Goal: Task Accomplishment & Management: Use online tool/utility

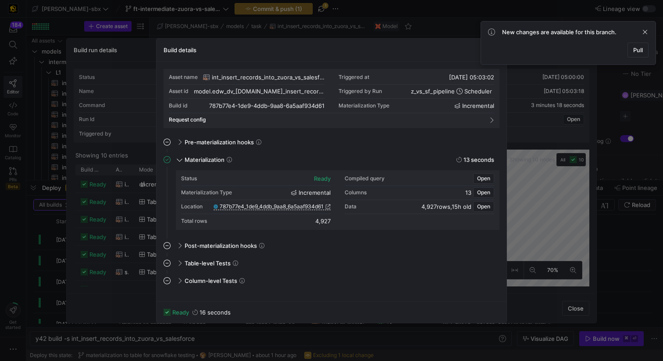
scroll to position [79, 0]
click at [636, 49] on span "Pull" at bounding box center [638, 49] width 10 height 7
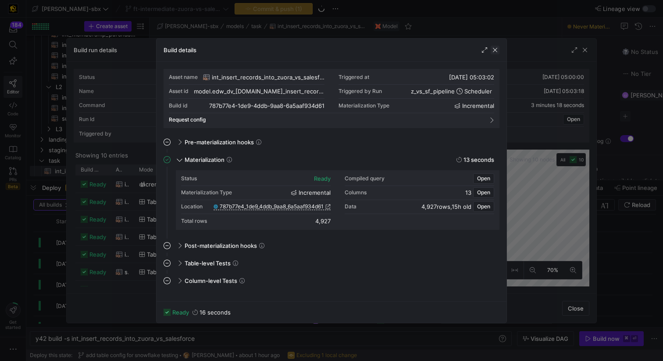
click at [495, 52] on span "button" at bounding box center [495, 50] width 9 height 9
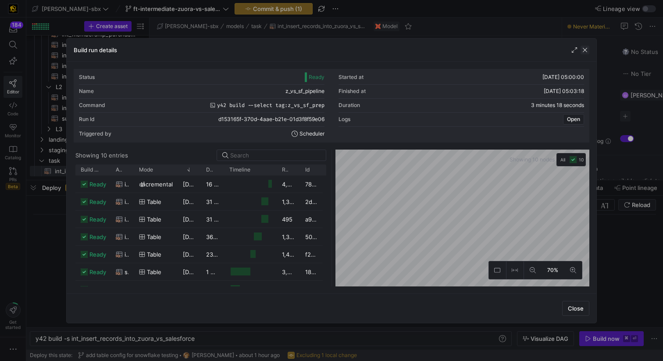
click at [588, 52] on span "button" at bounding box center [584, 50] width 9 height 9
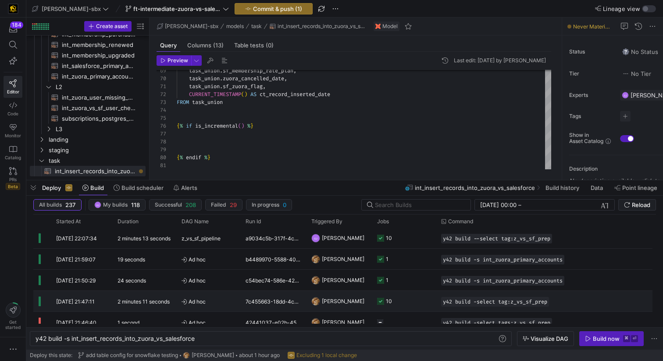
scroll to position [0, 0]
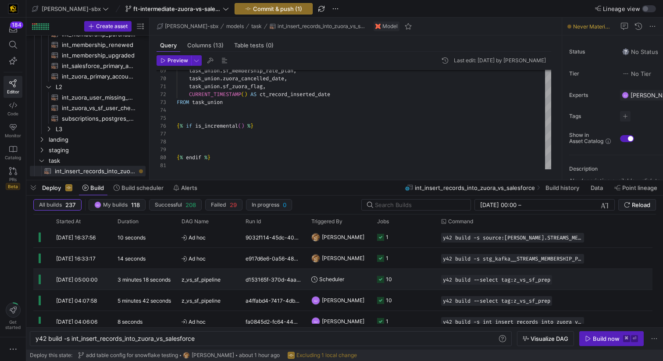
click at [411, 281] on y42-job-status-cell-renderer "10" at bounding box center [403, 279] width 53 height 20
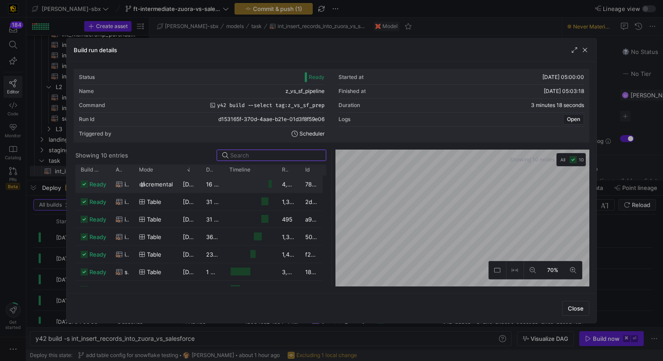
click at [269, 184] on div at bounding box center [270, 184] width 4 height 8
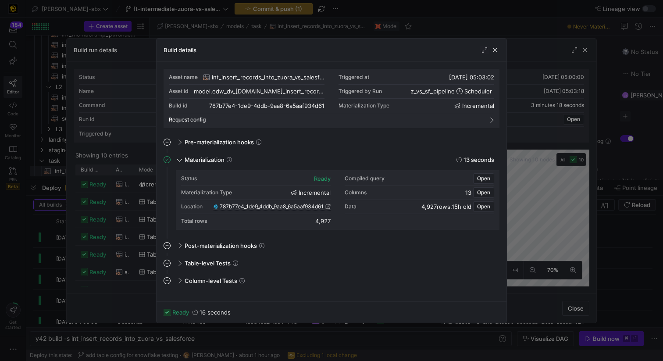
click at [288, 207] on span "787b77e4_1de9_4ddb_9aa8_6a5aaf934d61" at bounding box center [272, 206] width 104 height 6
click at [494, 50] on span "button" at bounding box center [495, 50] width 9 height 9
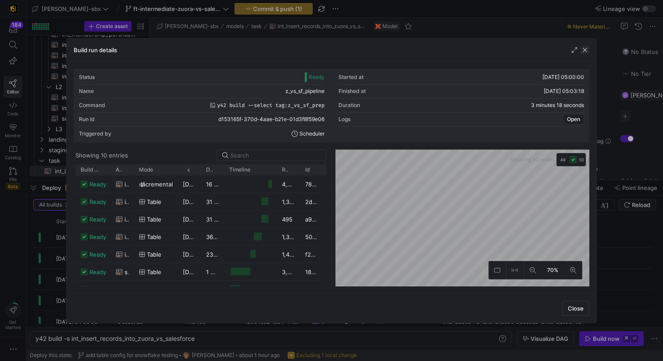
click at [584, 52] on span "button" at bounding box center [584, 50] width 9 height 9
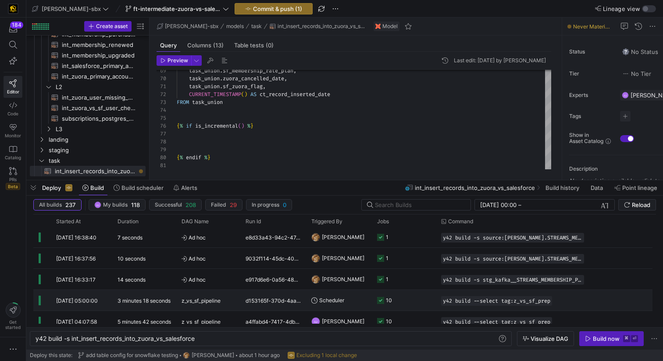
scroll to position [190, 0]
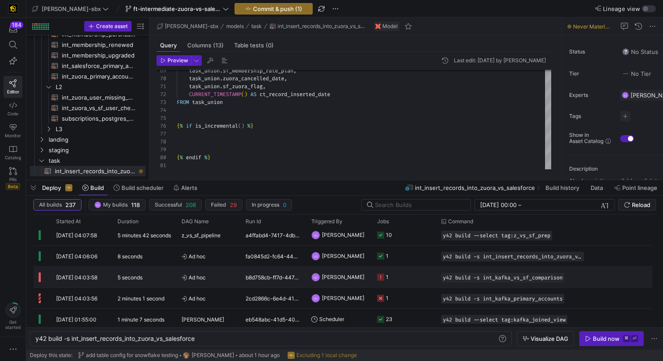
click at [41, 270] on y42-orchestration-run-status-cell-renderer at bounding box center [42, 277] width 7 height 20
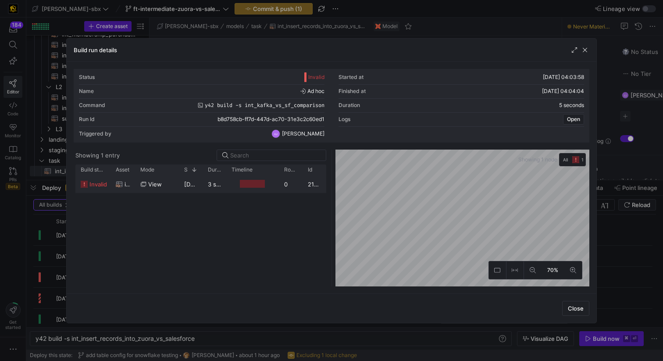
click at [252, 181] on div at bounding box center [252, 184] width 25 height 8
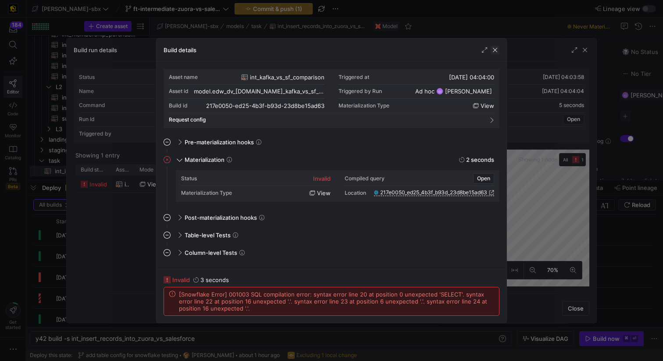
click at [495, 49] on span "button" at bounding box center [495, 50] width 9 height 9
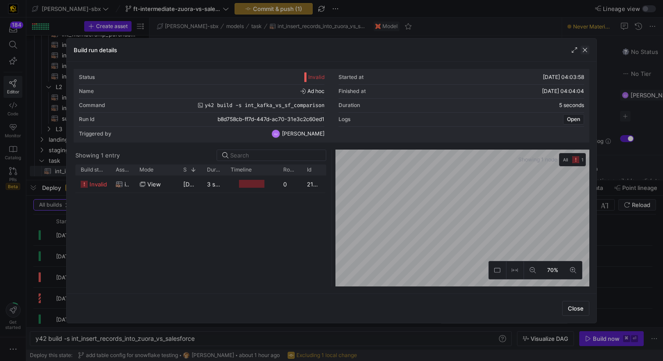
click at [583, 49] on span "button" at bounding box center [584, 50] width 9 height 9
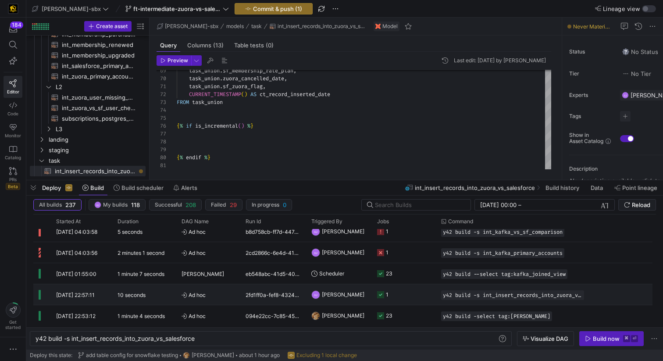
click at [308, 295] on div "GJ [PERSON_NAME]" at bounding box center [339, 294] width 66 height 21
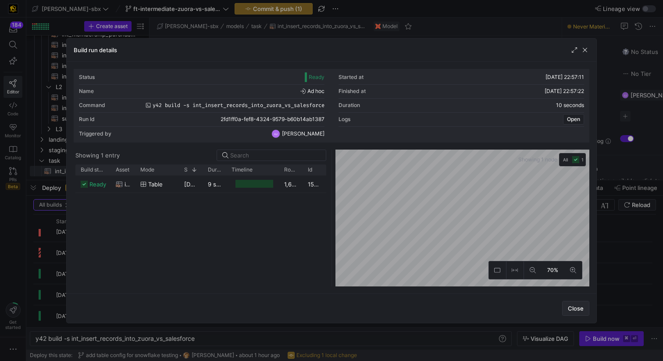
click at [566, 308] on span "button" at bounding box center [575, 308] width 26 height 14
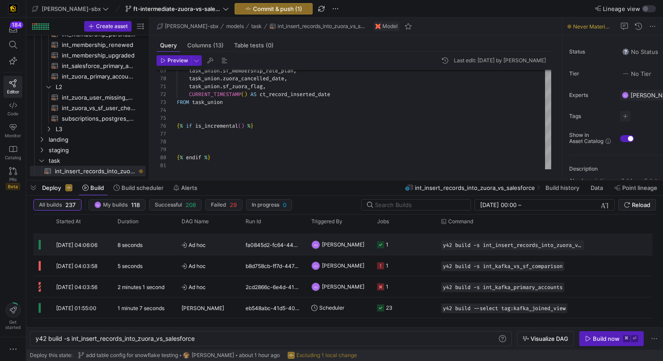
click at [402, 244] on y42-job-status-cell-renderer "1" at bounding box center [403, 245] width 53 height 20
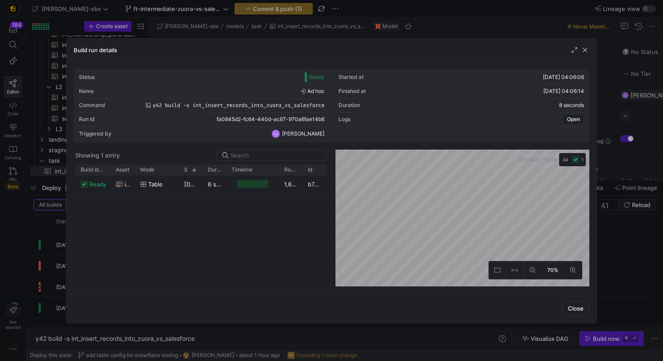
drag, startPoint x: 571, startPoint y: 304, endPoint x: 564, endPoint y: 297, distance: 9.9
click at [571, 304] on button "Close" at bounding box center [575, 308] width 27 height 15
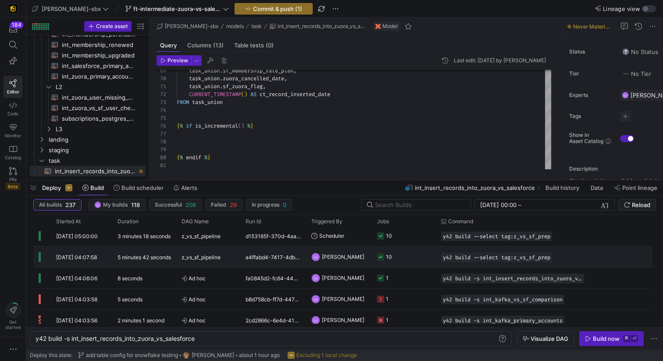
click at [160, 256] on y42-duration "5 minutes 42 seconds" at bounding box center [143, 257] width 53 height 7
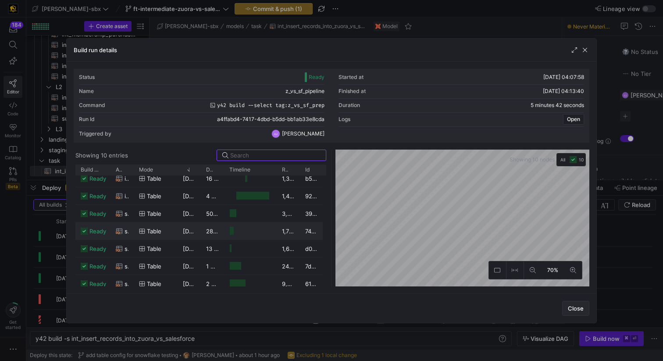
click at [570, 308] on span "Close" at bounding box center [576, 308] width 16 height 7
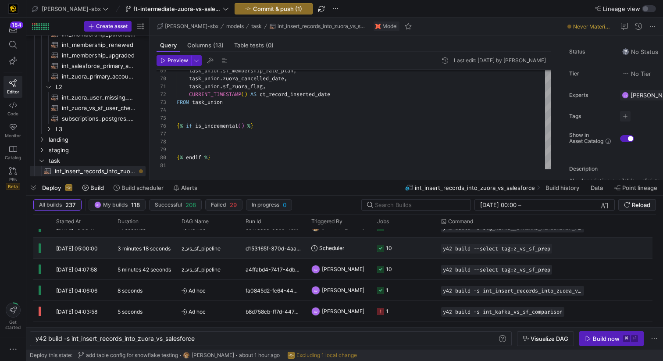
click at [264, 255] on div "d153165f-370d-4aae-b21e-01d3f8f59e06" at bounding box center [273, 248] width 66 height 21
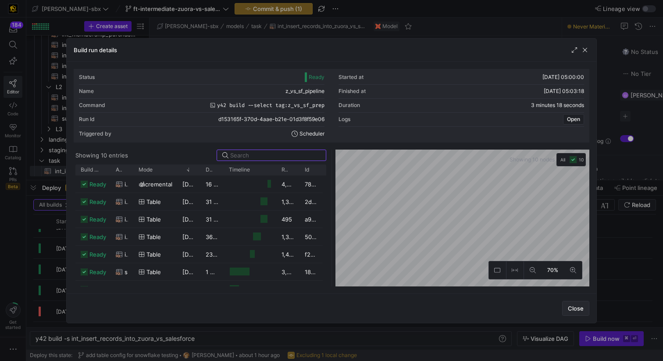
click at [577, 313] on span "button" at bounding box center [575, 308] width 26 height 14
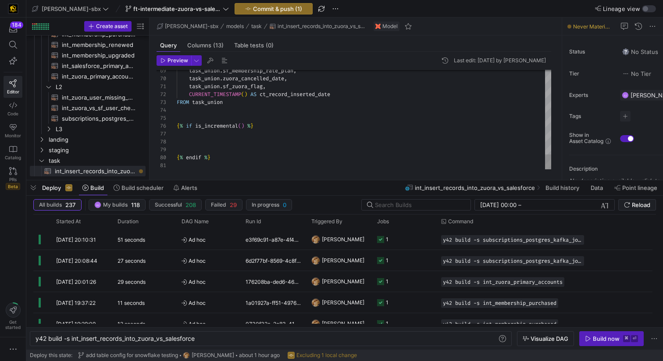
scroll to position [32, 0]
click at [97, 76] on span "int_zuora_primary_accounts​​​​​​​​​​" at bounding box center [99, 76] width 74 height 10
type textarea "-- File Name: int_zuora_primary_accounts -- Created by: [PERSON_NAME] -- Last M…"
type textarea "y42 build -s int_zuora_primary_accounts"
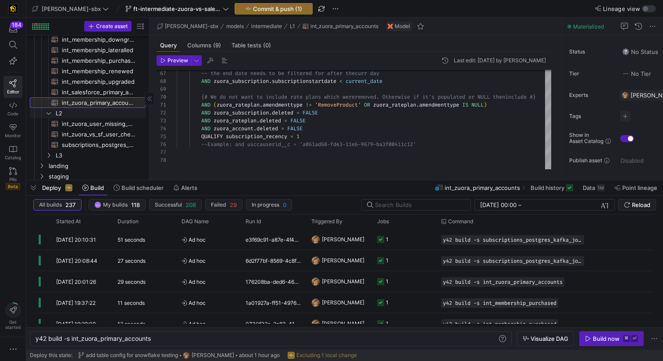
scroll to position [104, 0]
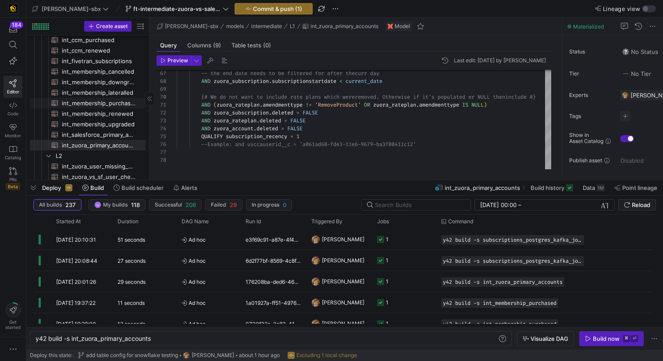
click at [110, 106] on span "int_membership_purchased​​​​​​​​​​" at bounding box center [99, 103] width 74 height 10
type textarea "{{config (tags=["kafka_joined_view"])}} {{config (materialized = 'table')}} WIT…"
type textarea "y42 build -s int_membership_purchased"
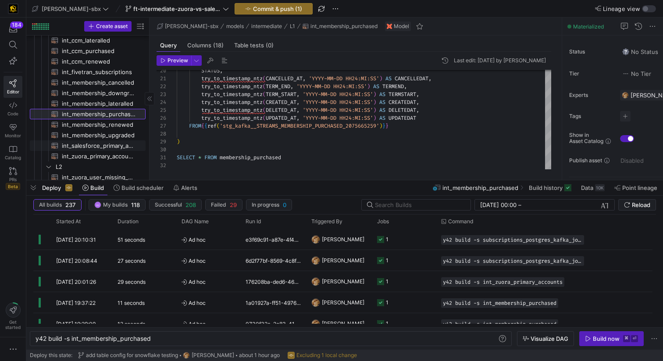
scroll to position [53, 0]
click at [95, 156] on span "int_zuora_primary_accounts​​​​​​​​​​" at bounding box center [99, 156] width 74 height 10
type textarea "-- File Name: int_zuora_primary_accounts -- Created by: [PERSON_NAME] -- Last M…"
type textarea "y42 build -s int_zuora_primary_accounts"
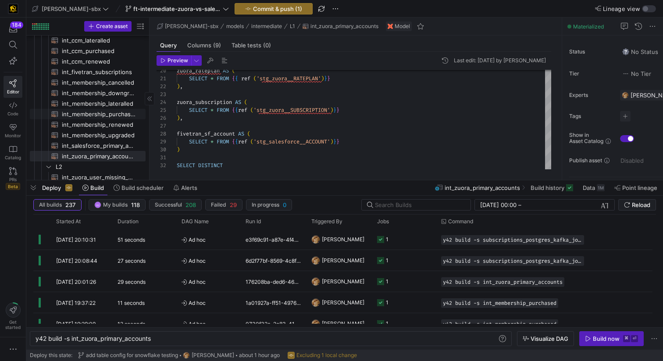
click at [82, 113] on span "int_membership_purchased​​​​​​​​​​" at bounding box center [99, 114] width 74 height 10
type textarea "{{config (tags=["kafka_joined_view"])}} {{config (materialized = 'table')}} WIT…"
type textarea "y42 build -s int_membership_purchased"
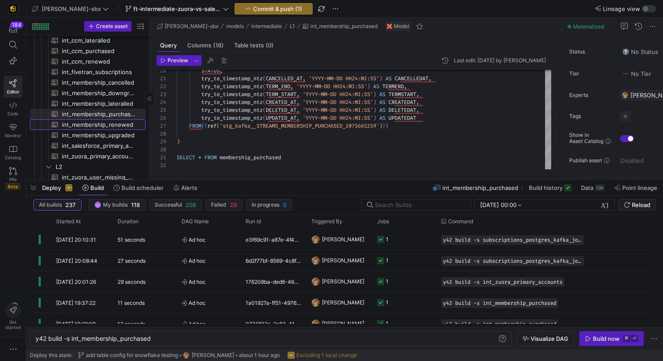
click at [104, 128] on span "int_membership_renewed​​​​​​​​​​" at bounding box center [99, 125] width 74 height 10
type textarea "{{config (tags=["kafka_joined_view"])}} WITH membership_renewed AS ( SELECT KAF…"
type textarea "y42 build -s int_membership_renewed"
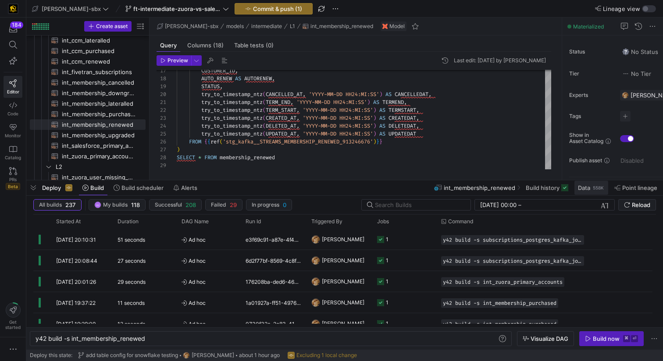
click at [599, 192] on span at bounding box center [591, 188] width 34 height 14
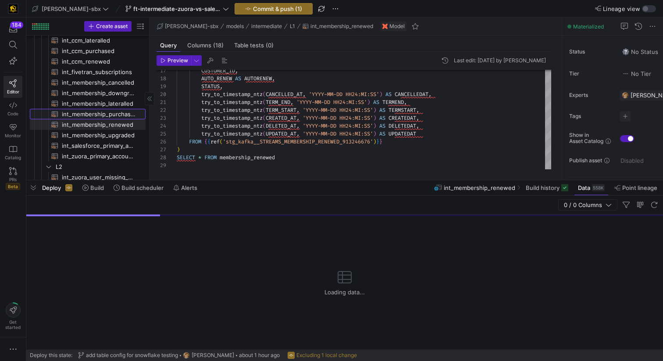
click at [93, 114] on span "int_membership_purchased​​​​​​​​​​" at bounding box center [99, 114] width 74 height 10
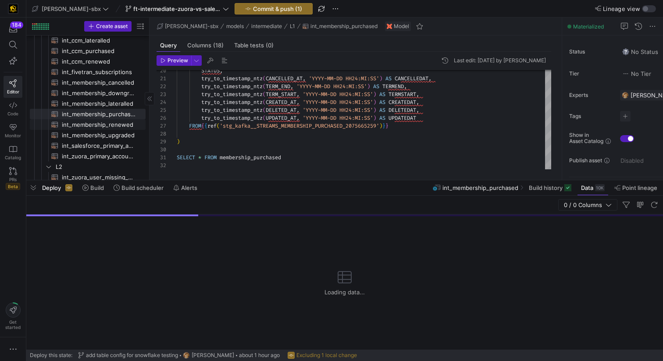
click at [93, 127] on span "int_membership_renewed​​​​​​​​​​" at bounding box center [99, 125] width 74 height 10
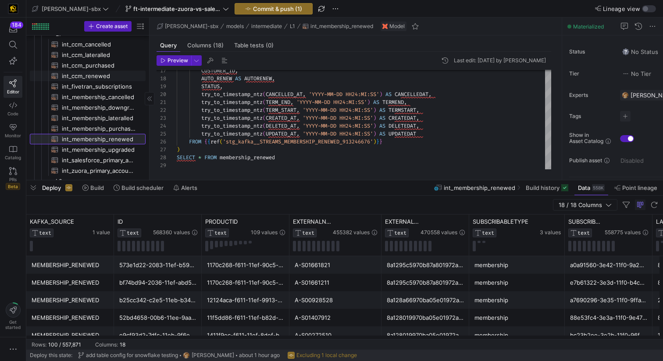
scroll to position [32, 0]
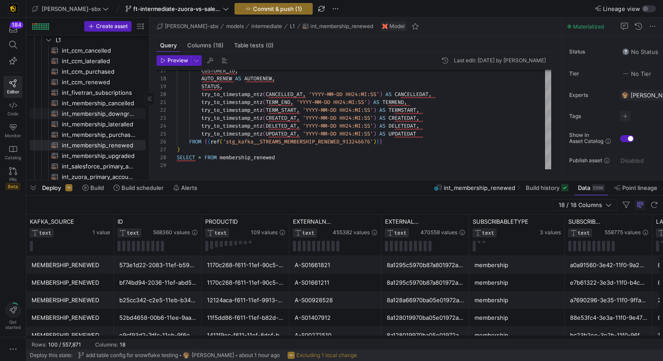
click at [107, 114] on span "int_membership_downgraded​​​​​​​​​​" at bounding box center [99, 114] width 74 height 10
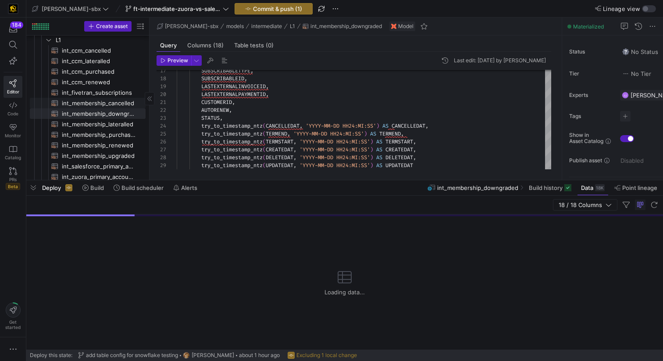
click at [107, 104] on span "int_membership_cancelled​​​​​​​​​​" at bounding box center [99, 103] width 74 height 10
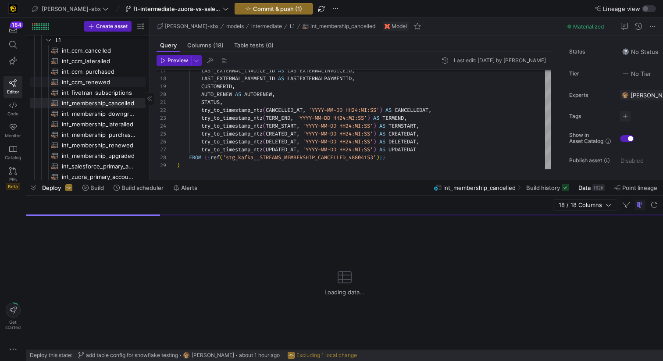
click at [105, 80] on span "int_ccm_renewed​​​​​​​​​​" at bounding box center [99, 82] width 74 height 10
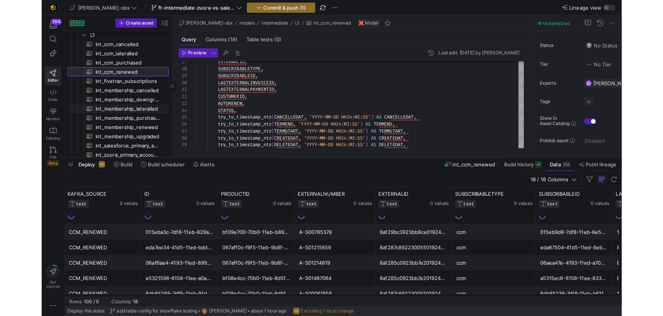
scroll to position [15, 0]
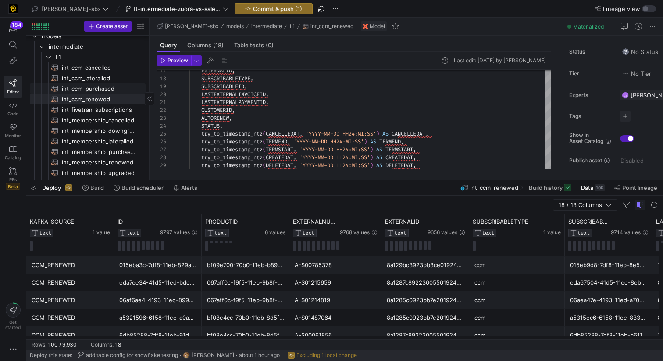
click at [121, 86] on span "int_ccm_purchased​​​​​​​​​​" at bounding box center [99, 89] width 74 height 10
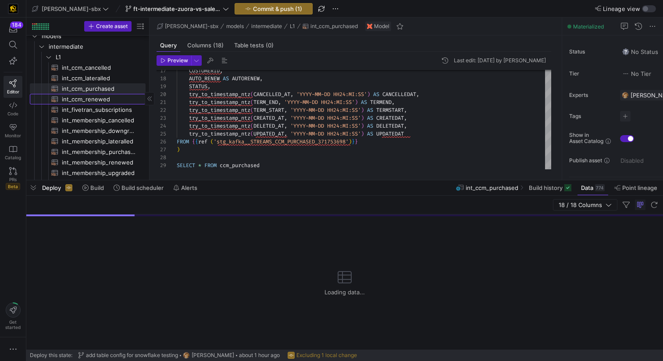
click at [120, 102] on span "int_ccm_renewed​​​​​​​​​​" at bounding box center [99, 99] width 74 height 10
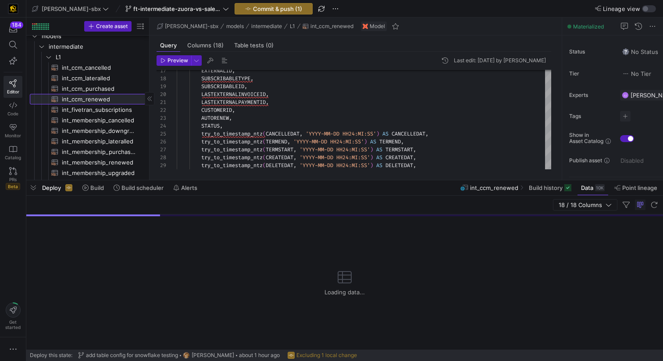
click at [121, 94] on link "int_ccm_renewed​​​​​​​​​​" at bounding box center [88, 99] width 116 height 11
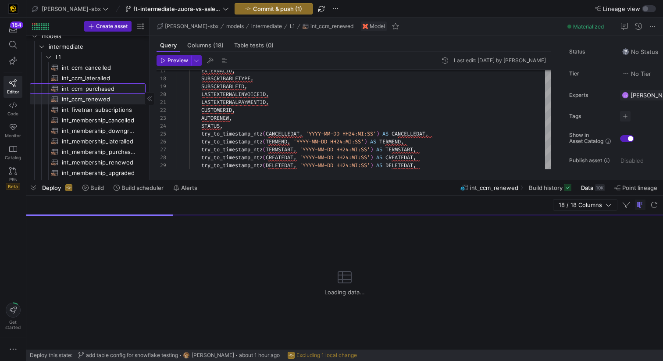
click at [120, 87] on span "int_ccm_purchased​​​​​​​​​​" at bounding box center [99, 89] width 74 height 10
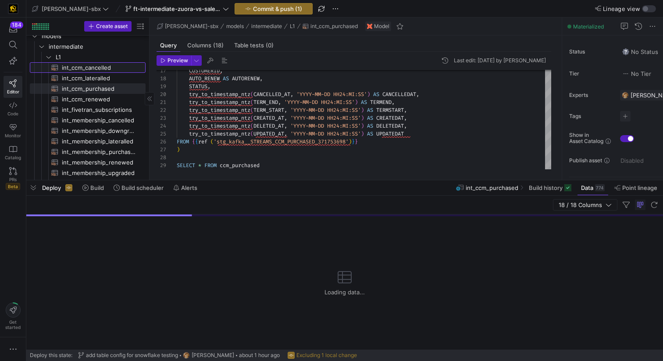
click at [118, 71] on span "int_ccm_cancelled​​​​​​​​​​" at bounding box center [99, 68] width 74 height 10
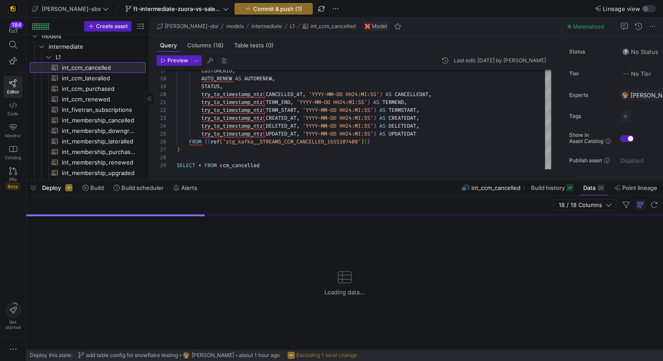
click at [119, 62] on link "int_ccm_cancelled​​​​​​​​​​" at bounding box center [88, 67] width 116 height 11
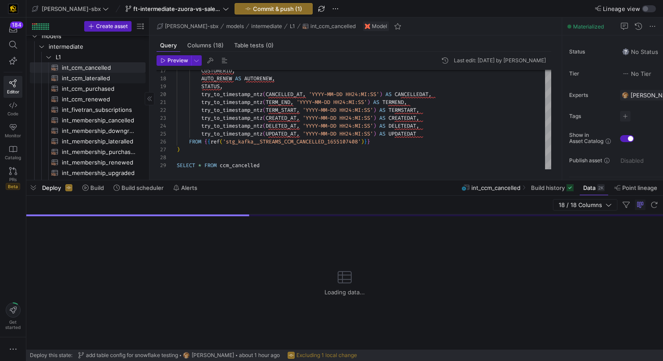
click at [114, 76] on span "int_ccm_lateralled​​​​​​​​​​" at bounding box center [99, 78] width 74 height 10
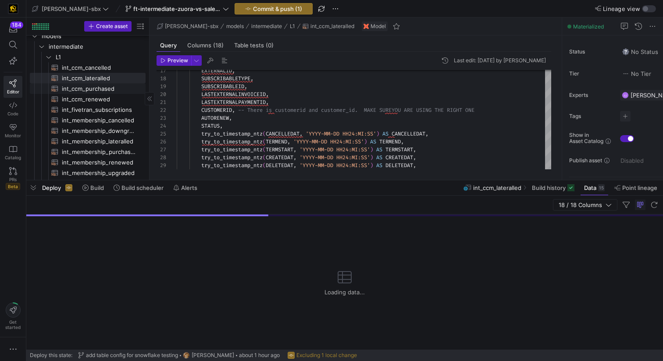
click at [119, 90] on span "int_ccm_purchased​​​​​​​​​​" at bounding box center [99, 89] width 74 height 10
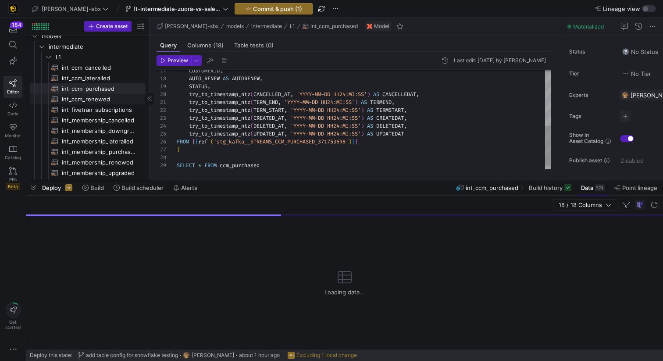
click at [119, 107] on span "int_fivetran_subscriptions​​​​​​​​​​" at bounding box center [99, 110] width 74 height 10
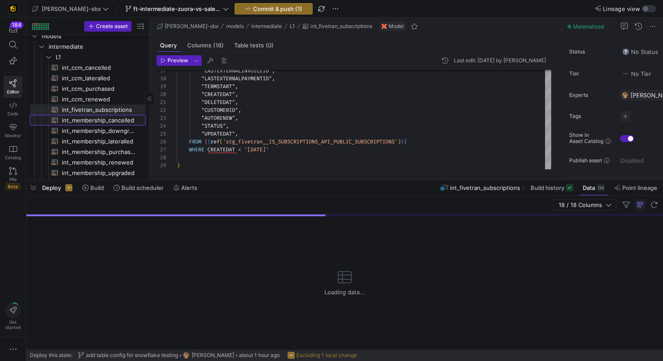
click at [119, 116] on span "int_membership_cancelled​​​​​​​​​​" at bounding box center [99, 120] width 74 height 10
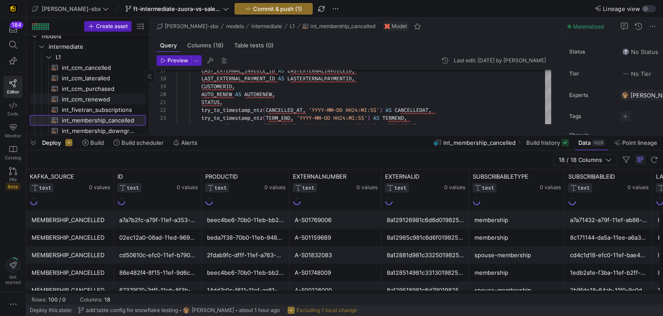
scroll to position [42, 0]
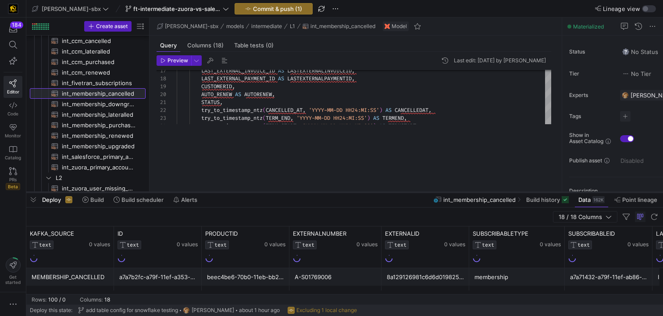
drag, startPoint x: 224, startPoint y: 135, endPoint x: 217, endPoint y: 194, distance: 59.6
click at [217, 194] on div at bounding box center [344, 192] width 637 height 4
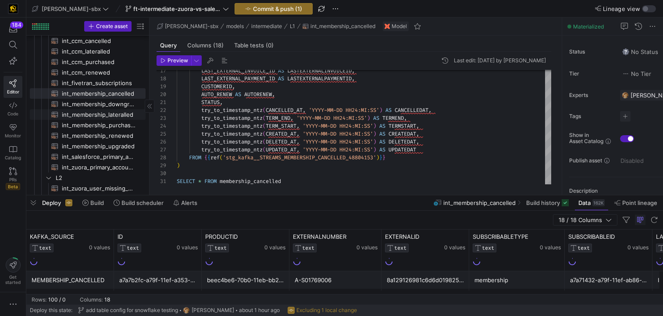
click at [88, 117] on span "int_membership_lateralled​​​​​​​​​​" at bounding box center [99, 115] width 74 height 10
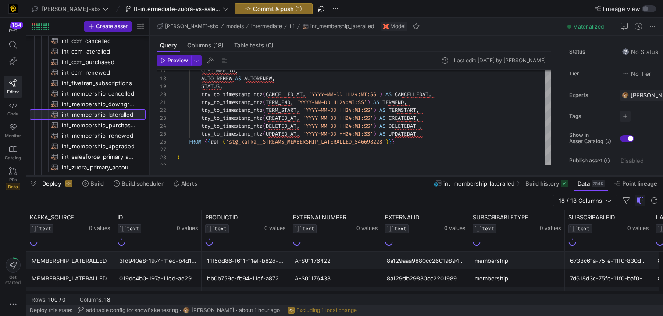
drag, startPoint x: 230, startPoint y: 194, endPoint x: 231, endPoint y: 175, distance: 19.4
click at [231, 175] on div at bounding box center [344, 176] width 637 height 4
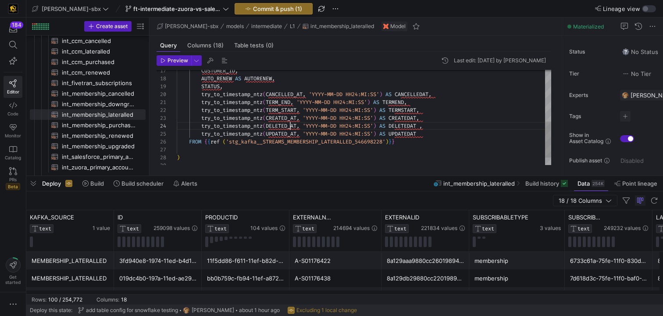
click at [289, 128] on div "CUSTOMER_ID , AUTO_RENEW AS AUTORENEW , STATUS , try_to_timestamp_ntz ( CANCELL…" at bounding box center [364, 59] width 374 height 252
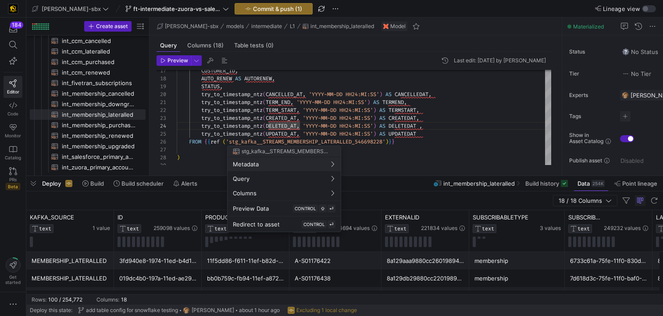
click at [377, 149] on div at bounding box center [331, 158] width 663 height 316
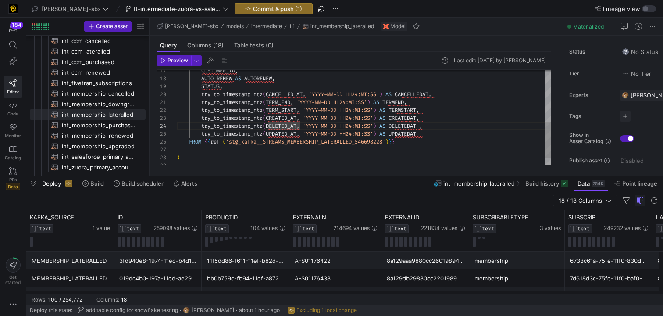
click at [364, 155] on div "CUSTOMER_ID , AUTO_RENEW AS AUTORENEW , STATUS , try_to_timestamp_ntz ( CANCELL…" at bounding box center [364, 59] width 374 height 252
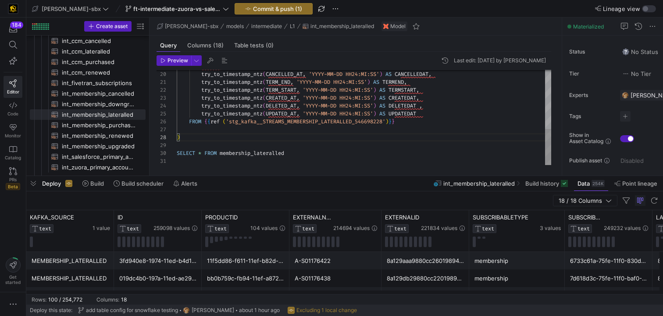
click at [342, 146] on div "STATUS , try_to_timestamp_ntz ( CANCELLED_AT , 'YYYY-MM-DD HH24:MI:SS' ) AS CAN…" at bounding box center [364, 39] width 374 height 252
click at [338, 127] on div "STATUS , try_to_timestamp_ntz ( CANCELLED_AT , 'YYYY-MM-DD HH24:MI:SS' ) AS CAN…" at bounding box center [364, 39] width 374 height 252
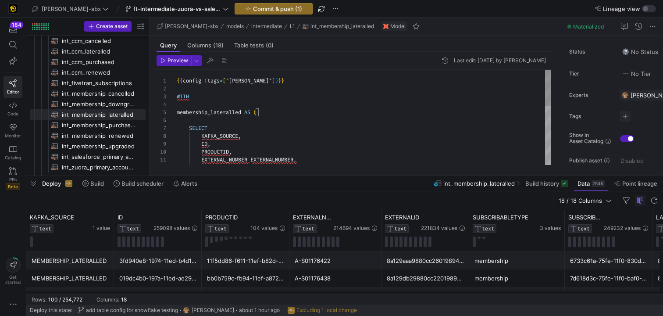
click at [289, 123] on div "EXTERNAL_NUMBER EXTERNALNUMBER , EXTERNAL_ID AS EXTERNALID , PRODUCTID , ID , S…" at bounding box center [364, 196] width 374 height 252
click at [264, 103] on div "EXTERNAL_NUMBER EXTERNALNUMBER , EXTERNAL_ID AS EXTERNALID , PRODUCTID , ID , S…" at bounding box center [364, 196] width 374 height 252
click at [262, 91] on div "EXTERNAL_NUMBER EXTERNALNUMBER , EXTERNAL_ID AS EXTERNALID , PRODUCTID , ID , S…" at bounding box center [364, 196] width 374 height 252
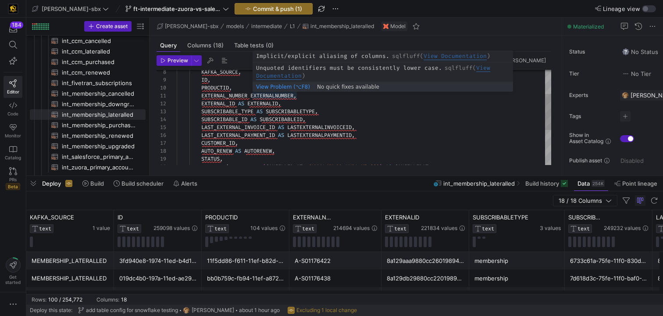
scroll to position [0, 123]
click at [316, 96] on div "EXTERNAL_NUMBER EXTERNALNUMBER , EXTERNAL_ID AS EXTERNALID , SUBSCRIBABLE_TYPE …" at bounding box center [364, 132] width 374 height 252
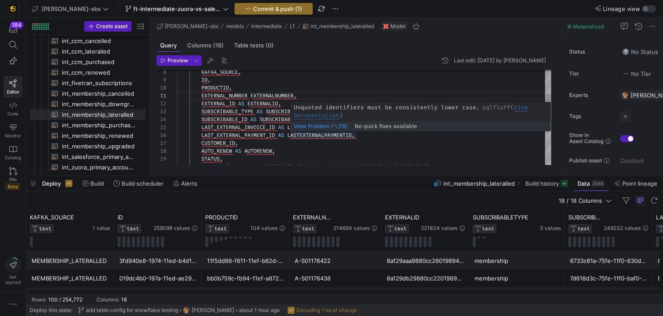
click at [342, 135] on div "EXTERNAL_NUMBER EXTERNALNUMBER , EXTERNAL_ID AS EXTERNALID , SUBSCRIBABLE_TYPE …" at bounding box center [364, 132] width 374 height 252
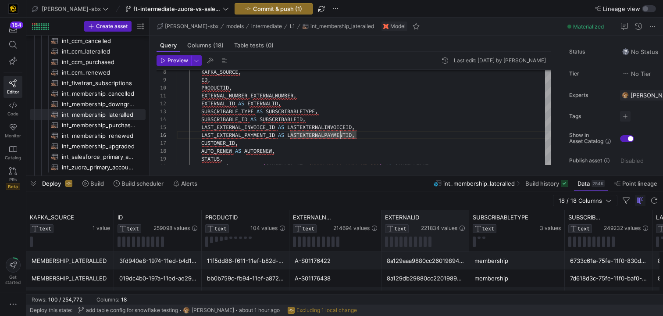
click at [382, 219] on div "EXTERNALID TEXT 221834 values" at bounding box center [425, 230] width 88 height 41
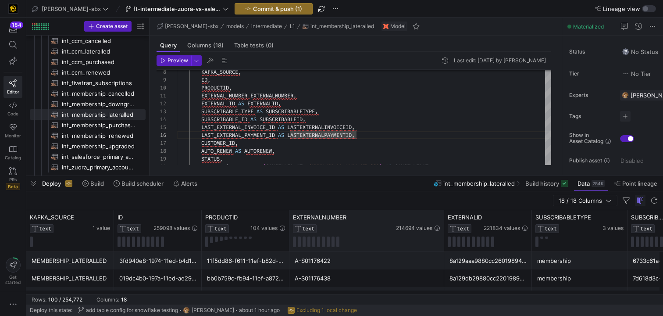
drag, startPoint x: 380, startPoint y: 217, endPoint x: 442, endPoint y: 218, distance: 62.7
click at [442, 218] on div at bounding box center [444, 230] width 4 height 41
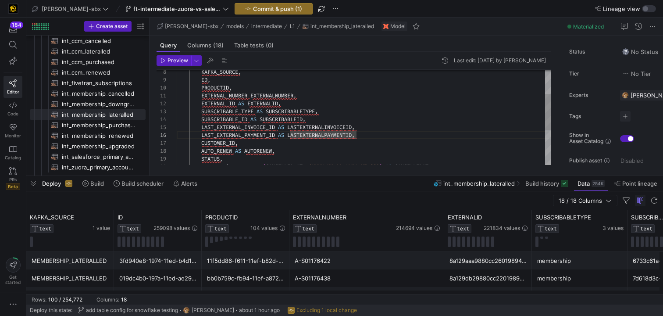
click at [267, 97] on div "EXTERNAL_NUMBER EXTERNALNUMBER , EXTERNAL_ID AS EXTERNALID , SUBSCRIBABLE_TYPE …" at bounding box center [364, 132] width 374 height 252
click at [256, 95] on div "EXTERNAL_NUMBER EXTERNALNUMBER , EXTERNAL_ID AS EXTERNALID , SUBSCRIBABLE_TYPE …" at bounding box center [364, 132] width 374 height 252
click at [252, 95] on div "EXTERNAL_NUMBER EXTERNALNUMBER , EXTERNAL_ID AS EXTERNALID , SUBSCRIBABLE_TYPE …" at bounding box center [364, 132] width 374 height 252
click at [310, 128] on div "EXTERNAL_NUMBER AS EXTERNALNUMBER , EXTERNAL_ID AS EXTERNALID , SUBSCRIBABLE_TY…" at bounding box center [364, 132] width 374 height 252
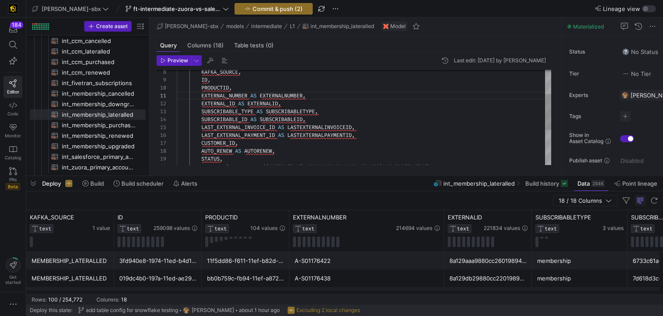
scroll to position [32, 132]
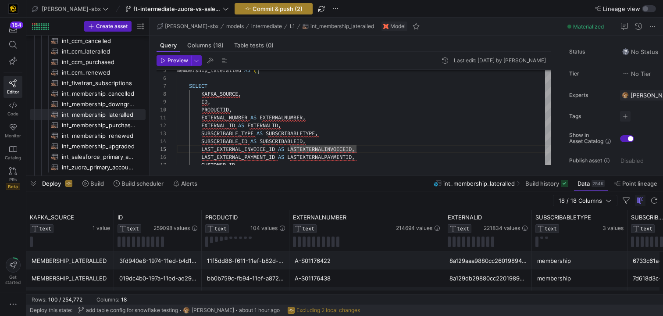
click at [271, 10] on span "Commit & push (2)" at bounding box center [278, 8] width 50 height 7
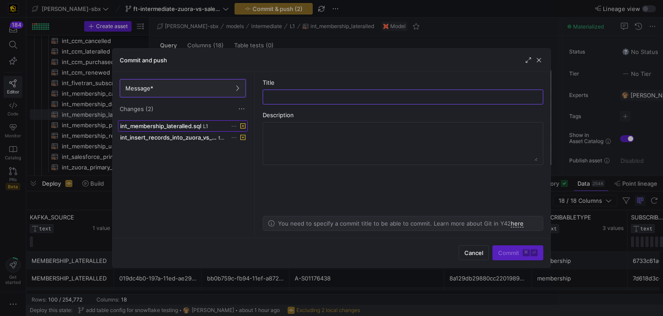
click at [182, 127] on span "int_membership_lateralled.sql" at bounding box center [160, 125] width 81 height 7
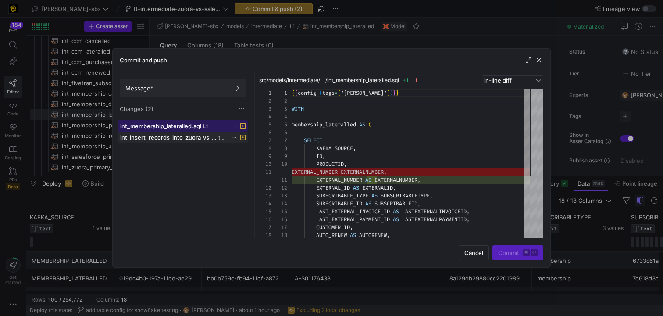
scroll to position [79, 0]
click at [176, 137] on span "int_insert_records_into_zuora_vs_salesforce.sql" at bounding box center [168, 137] width 96 height 7
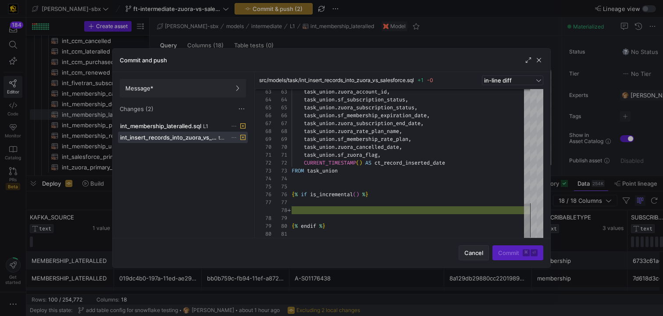
click at [472, 256] on span "button" at bounding box center [473, 253] width 29 height 14
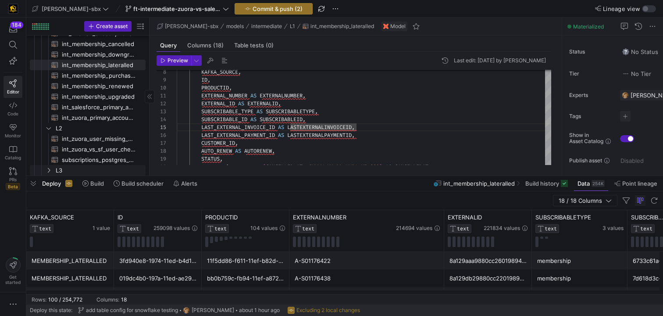
scroll to position [134, 0]
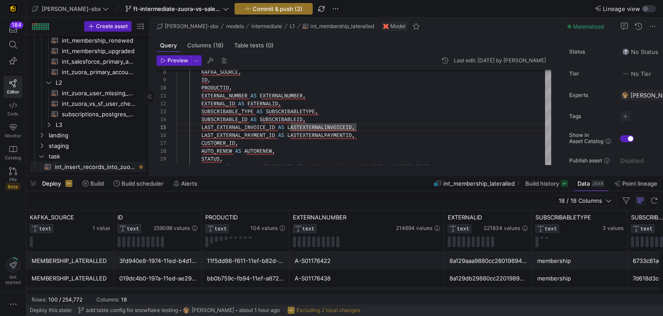
click at [91, 166] on span "int_insert_records_into_zuora_vs_salesforce​​​​​​​​​​" at bounding box center [95, 167] width 81 height 10
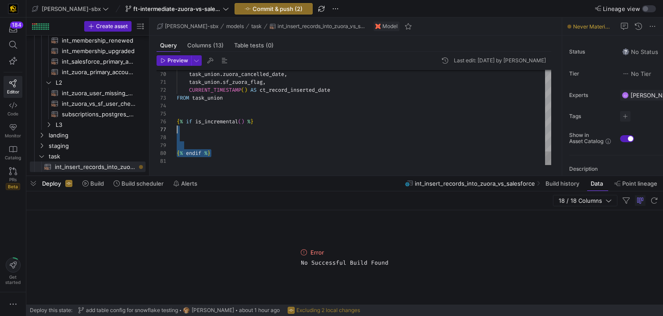
scroll to position [39, 0]
drag, startPoint x: 214, startPoint y: 153, endPoint x: 175, endPoint y: 121, distance: 50.7
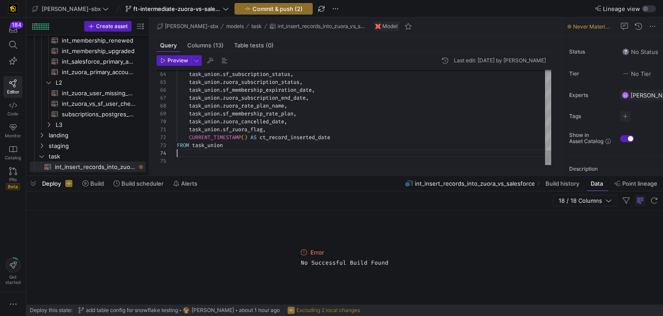
scroll to position [24, 0]
type textarea "task_union.sf_zuora_flag, CURRENT_TIMESTAMP() AS ct_record_inserted_date FROM t…"
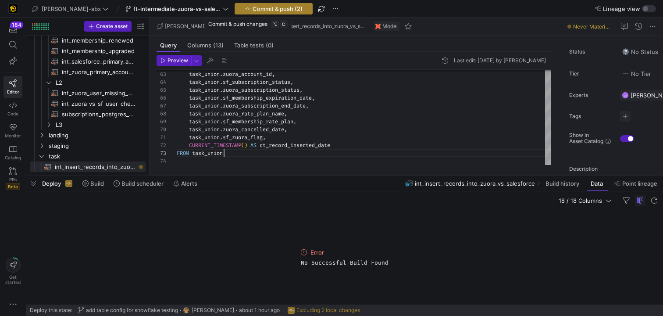
click at [253, 10] on span "Commit & push (2)" at bounding box center [278, 8] width 50 height 7
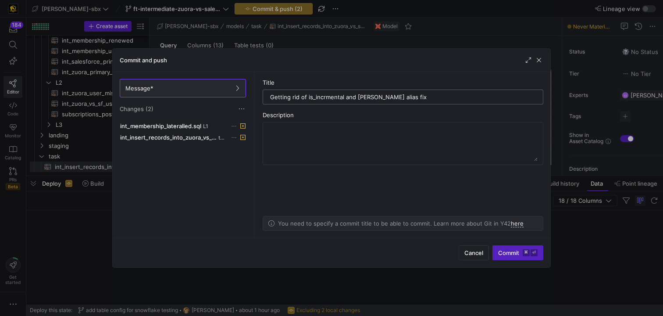
click at [370, 98] on input "Getting rid of is_incrmental and [PERSON_NAME] alias fix" at bounding box center [403, 96] width 266 height 7
click at [304, 145] on textarea at bounding box center [402, 143] width 269 height 35
click at [368, 112] on div "Description" at bounding box center [403, 114] width 281 height 7
click at [344, 96] on input "Getting rid of is_incrmental and int_membership_lateralled alias fix" at bounding box center [403, 96] width 266 height 7
type input "Getting rid of is_incrmental() and int_membership_lateralled alias fix"
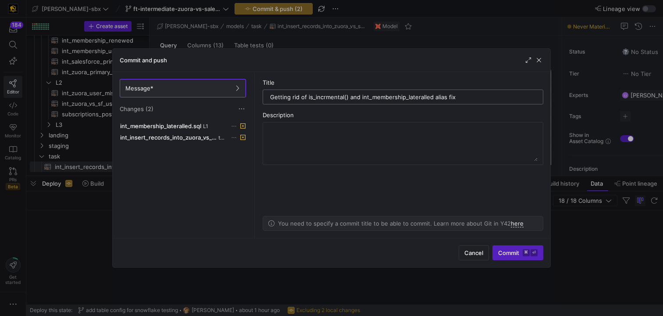
click at [475, 92] on div "Getting rid of is_incrmental() and int_membership_lateralled alias fix" at bounding box center [403, 97] width 266 height 14
click at [464, 98] on input "Getting rid of is_incrmental() and int_membership_lateralled alias fix" at bounding box center [403, 96] width 266 height 7
click at [372, 199] on as-split-area "Title Getting rid of is_incrmental() and int_membership_lateralled alias fix De…" at bounding box center [403, 155] width 295 height 166
click at [512, 250] on span "Commit ⌘ ⏎" at bounding box center [517, 252] width 39 height 7
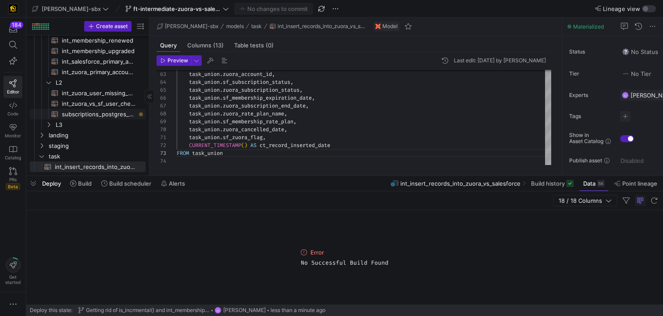
click at [93, 117] on span "subscriptions_postgres_kafka_joined_view​​​​​​​​​​" at bounding box center [99, 114] width 74 height 10
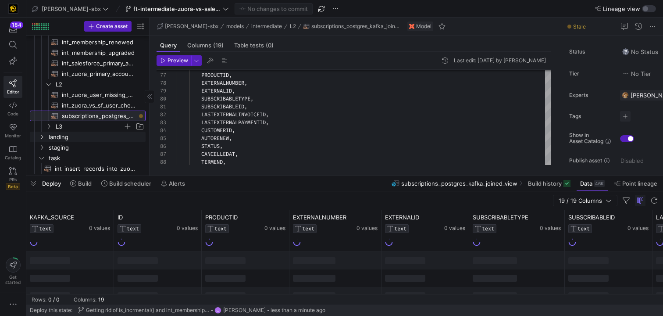
scroll to position [137, 0]
click at [256, 174] on div at bounding box center [344, 176] width 637 height 4
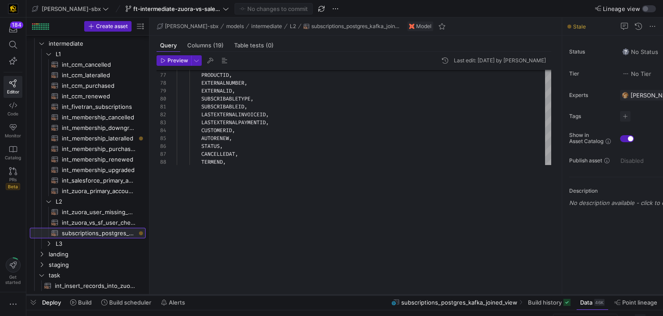
scroll to position [15, 0]
drag, startPoint x: 256, startPoint y: 174, endPoint x: 263, endPoint y: 288, distance: 113.7
click at [260, 294] on div at bounding box center [344, 295] width 637 height 4
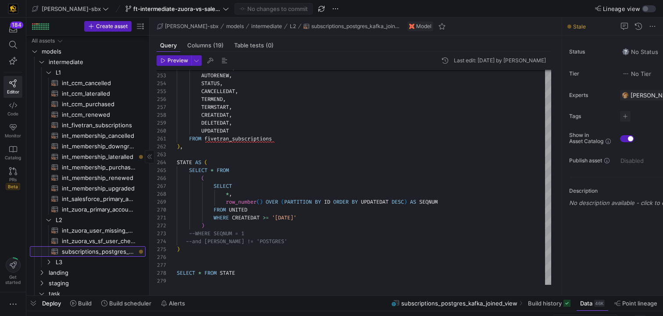
scroll to position [7, 0]
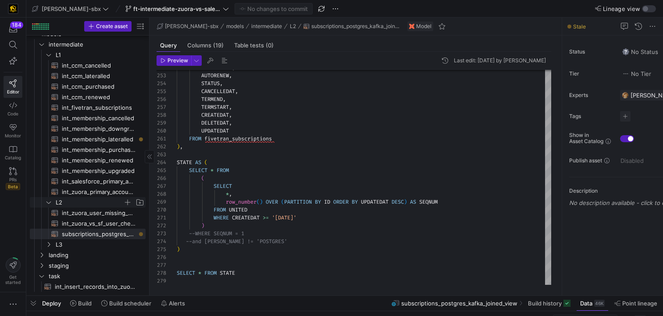
click at [50, 203] on icon "Press SPACE to select this row." at bounding box center [49, 201] width 6 height 5
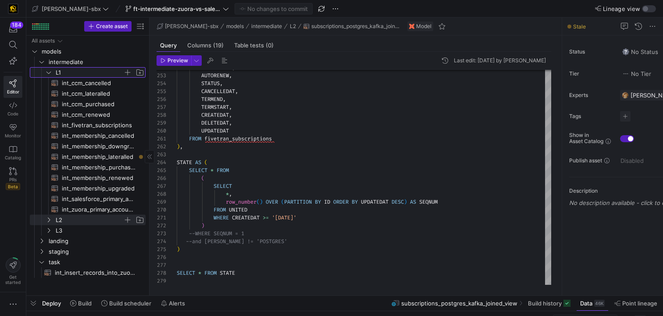
click at [48, 70] on icon "Press SPACE to select this row." at bounding box center [49, 72] width 6 height 5
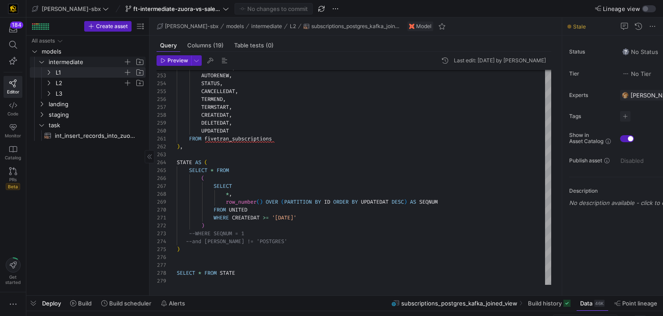
click at [42, 61] on icon "Press SPACE to select this row." at bounding box center [42, 61] width 6 height 5
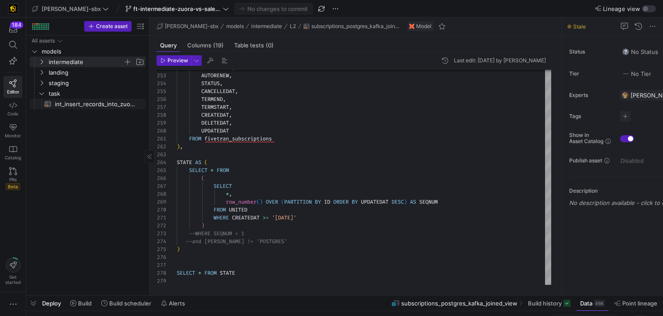
click at [72, 106] on span "int_insert_records_into_zuora_vs_salesforce​​​​​​​​​​" at bounding box center [95, 104] width 81 height 10
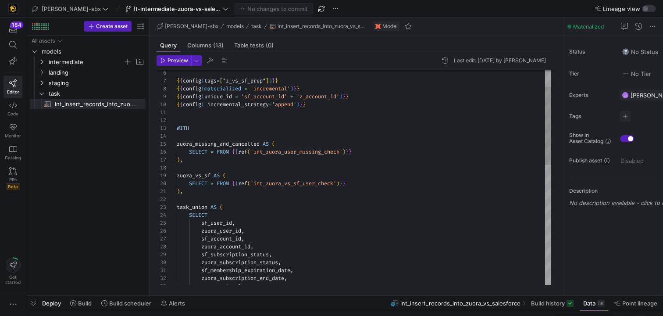
click at [241, 160] on div "zuora_rate_plan_name , sf_membership_expiration_date , zuora_subscription_end_d…" at bounding box center [364, 317] width 374 height 591
click at [240, 170] on div "zuora_rate_plan_name , sf_membership_expiration_date , zuora_subscription_end_d…" at bounding box center [364, 317] width 374 height 591
click at [228, 135] on div "zuora_rate_plan_name , sf_membership_expiration_date , zuora_subscription_end_d…" at bounding box center [364, 317] width 374 height 591
click at [218, 120] on div "zuora_rate_plan_name , sf_membership_expiration_date , zuora_subscription_end_d…" at bounding box center [364, 317] width 374 height 591
click at [212, 113] on div "zuora_rate_plan_name , sf_membership_expiration_date , zuora_subscription_end_d…" at bounding box center [364, 317] width 374 height 591
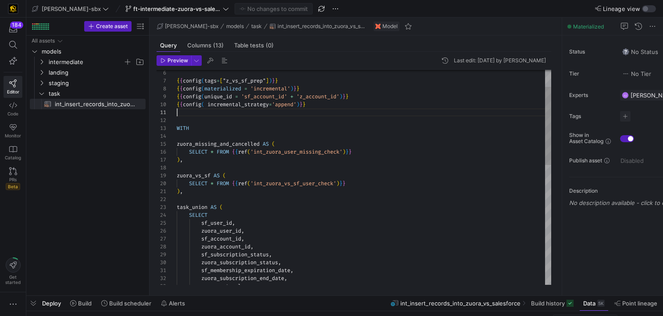
click at [272, 119] on div "zuora_rate_plan_name , sf_membership_expiration_date , zuora_subscription_end_d…" at bounding box center [364, 317] width 374 height 591
click at [374, 116] on div "zuora_rate_plan_name , sf_membership_expiration_date , zuora_subscription_end_d…" at bounding box center [364, 317] width 374 height 591
click at [359, 100] on div "zuora_rate_plan_name , sf_membership_expiration_date , zuora_subscription_end_d…" at bounding box center [364, 317] width 374 height 591
click at [363, 92] on div "zuora_rate_plan_name , sf_membership_expiration_date , zuora_subscription_end_d…" at bounding box center [364, 317] width 374 height 591
click at [359, 84] on div "zuora_rate_plan_name , sf_membership_expiration_date , zuora_subscription_end_d…" at bounding box center [364, 317] width 374 height 591
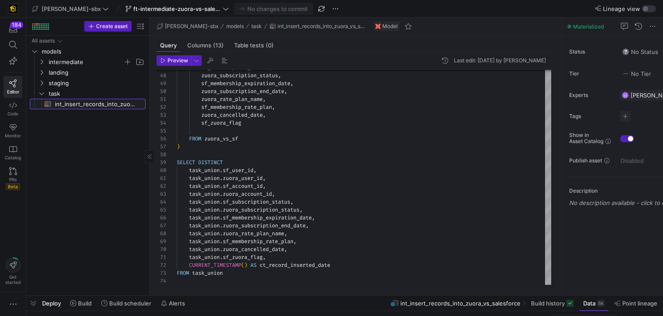
click at [64, 100] on span "int_insert_records_into_zuora_vs_salesforce​​​​​​​​​​" at bounding box center [95, 104] width 81 height 10
click at [587, 304] on span "Data" at bounding box center [589, 302] width 12 height 7
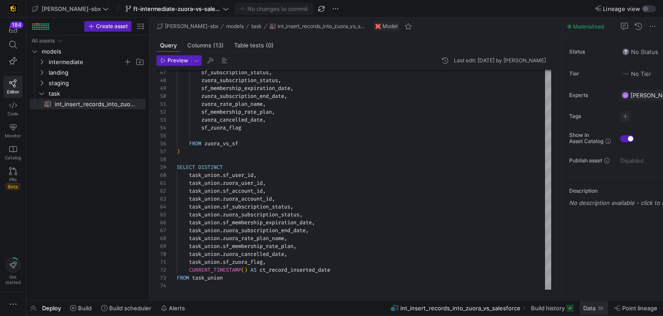
click at [594, 307] on span "Data" at bounding box center [589, 307] width 12 height 7
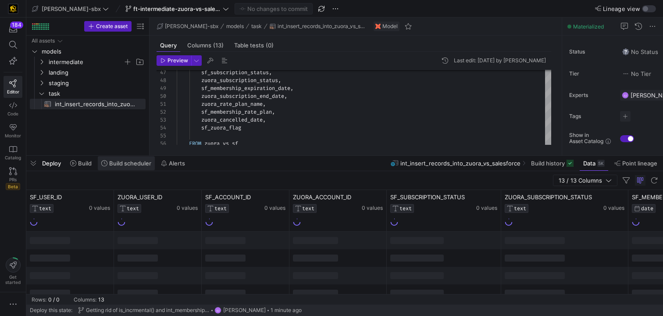
click at [132, 169] on span at bounding box center [126, 163] width 57 height 14
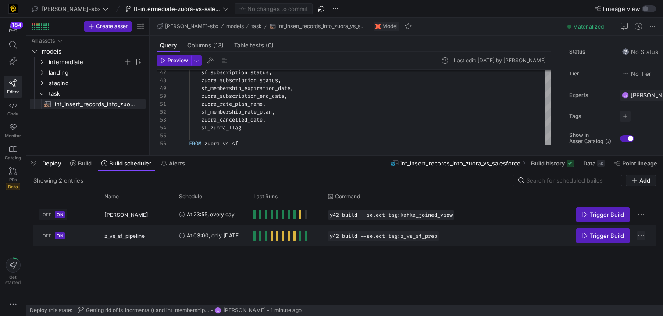
click at [644, 231] on span "Press SPACE to select this row." at bounding box center [641, 235] width 9 height 9
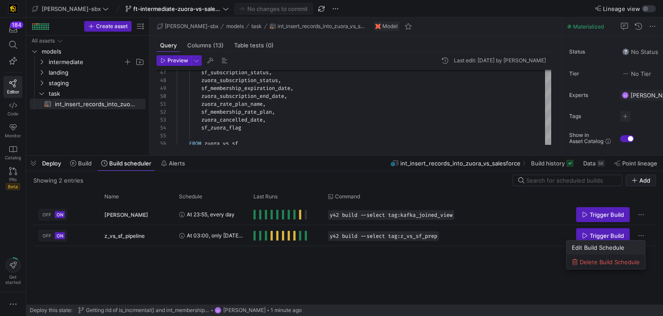
click at [626, 245] on span "Edit Build Schedule" at bounding box center [606, 247] width 68 height 7
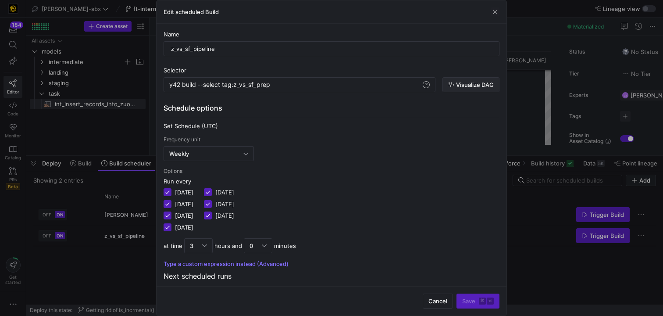
click at [482, 87] on span "Visualize DAG" at bounding box center [475, 84] width 38 height 7
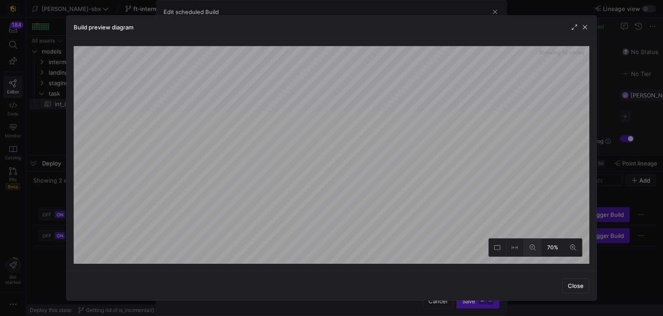
click at [529, 247] on button at bounding box center [533, 247] width 18 height 18
click at [577, 249] on button at bounding box center [573, 247] width 18 height 18
click at [541, 252] on button at bounding box center [533, 247] width 18 height 18
click at [574, 246] on icon at bounding box center [573, 247] width 6 height 6
click at [539, 247] on button at bounding box center [533, 247] width 18 height 18
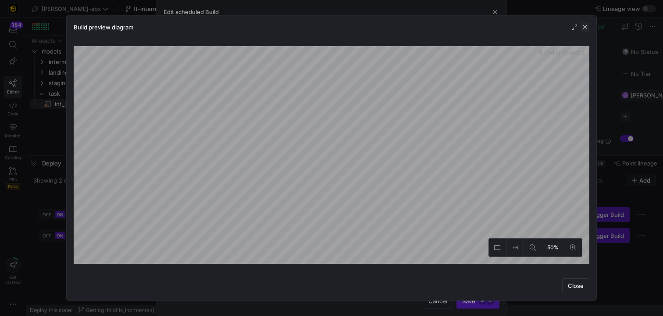
click at [583, 26] on span "button" at bounding box center [584, 27] width 9 height 9
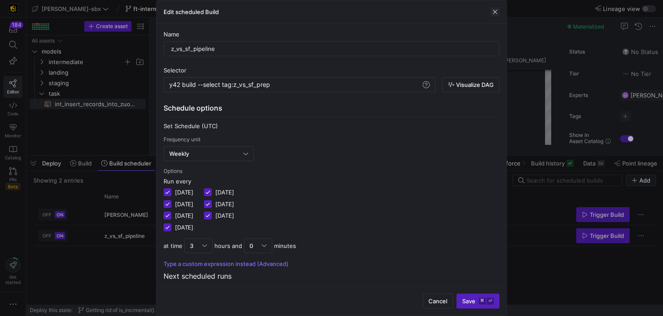
click at [497, 8] on span "button" at bounding box center [495, 11] width 9 height 9
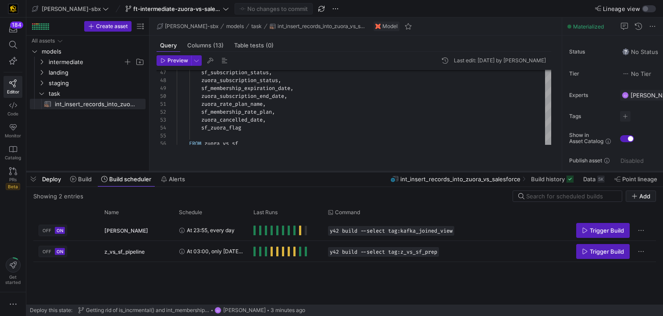
drag, startPoint x: 287, startPoint y: 156, endPoint x: 276, endPoint y: 246, distance: 90.5
click at [278, 173] on div at bounding box center [344, 172] width 637 height 4
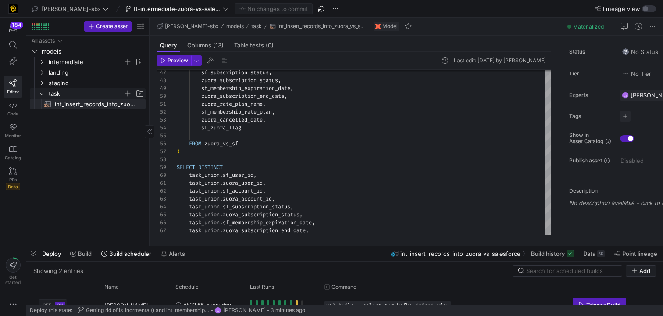
click at [50, 96] on span "task" at bounding box center [86, 94] width 75 height 10
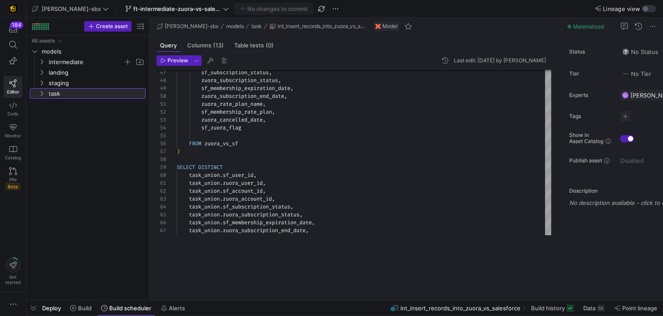
drag, startPoint x: 367, startPoint y: 246, endPoint x: 385, endPoint y: 326, distance: 81.8
click at [385, 316] on html "184 Editor Code Monitor Catalog PRs Beta Get started [PERSON_NAME]-sbx ft-inter…" at bounding box center [331, 158] width 663 height 316
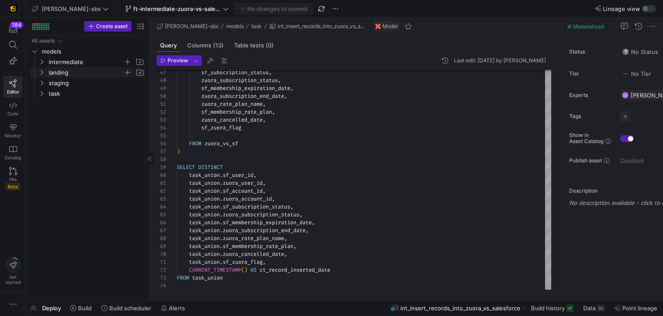
click at [86, 74] on span "landing" at bounding box center [86, 73] width 75 height 10
click at [77, 65] on span "intermediate" at bounding box center [86, 62] width 75 height 10
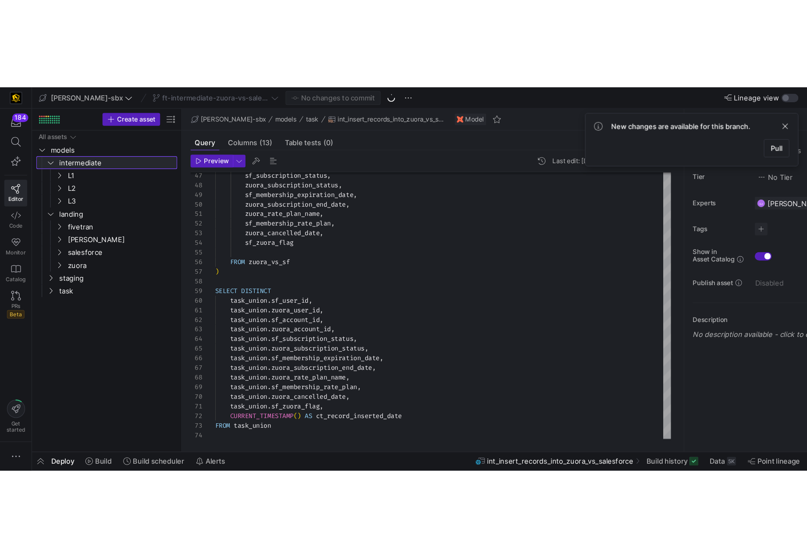
scroll to position [39, 0]
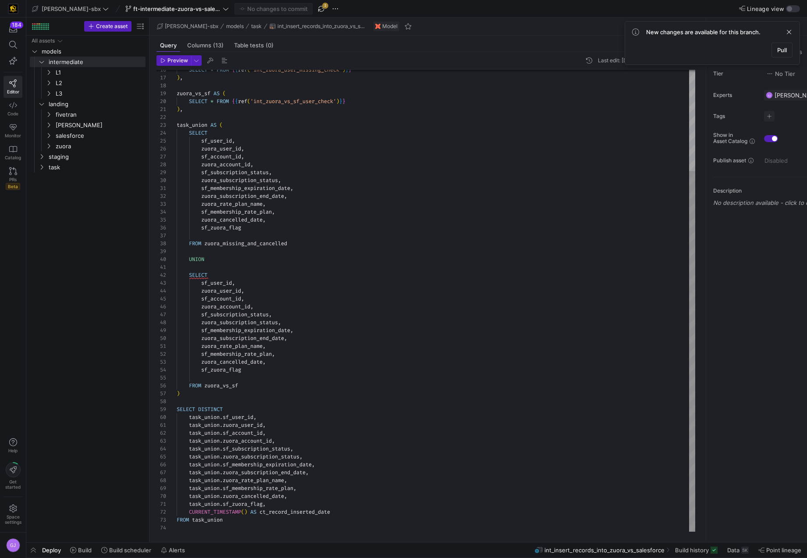
click at [317, 342] on div "sf_subscription_status , zuora_subscription_status , sf_membership_expiration_d…" at bounding box center [436, 235] width 519 height 591
click at [317, 341] on div "sf_subscription_status , zuora_subscription_status , sf_membership_expiration_d…" at bounding box center [436, 235] width 519 height 591
click at [313, 334] on div "sf_subscription_status , zuora_subscription_status , sf_membership_expiration_d…" at bounding box center [436, 235] width 519 height 591
click at [313, 331] on div "sf_subscription_status , zuora_subscription_status , sf_membership_expiration_d…" at bounding box center [436, 235] width 519 height 591
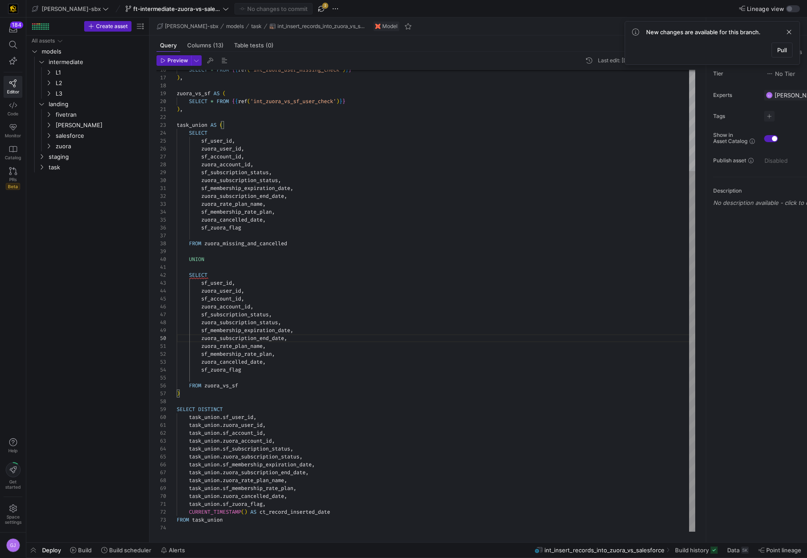
scroll to position [63, 120]
click at [316, 11] on span "button" at bounding box center [321, 9] width 11 height 11
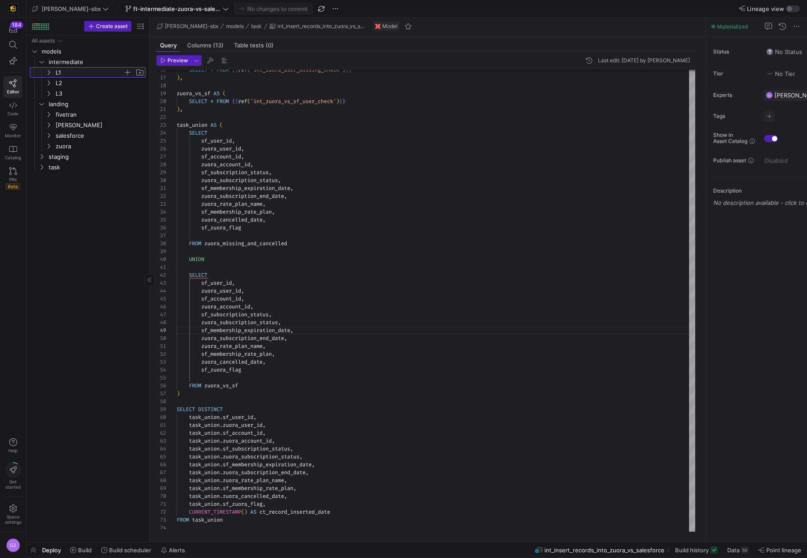
click at [51, 76] on span "L1" at bounding box center [94, 73] width 101 height 10
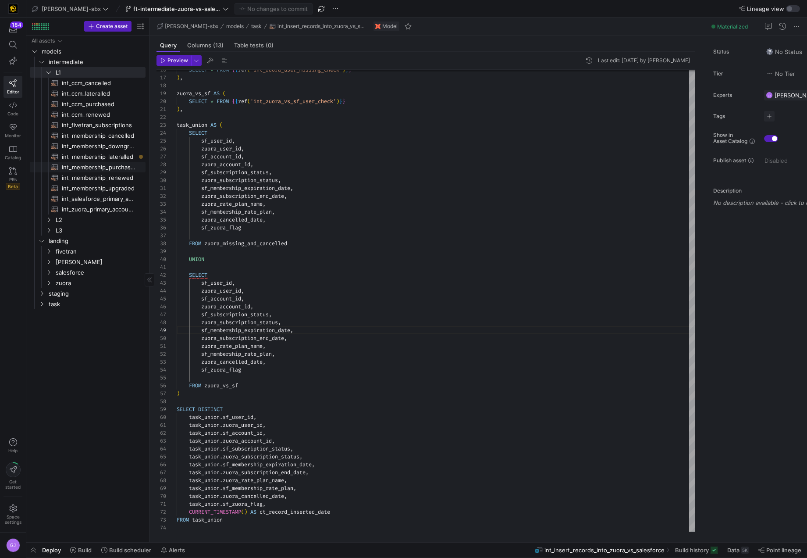
click at [106, 164] on span "int_membership_purchased​​​​​​​​​​" at bounding box center [99, 167] width 74 height 10
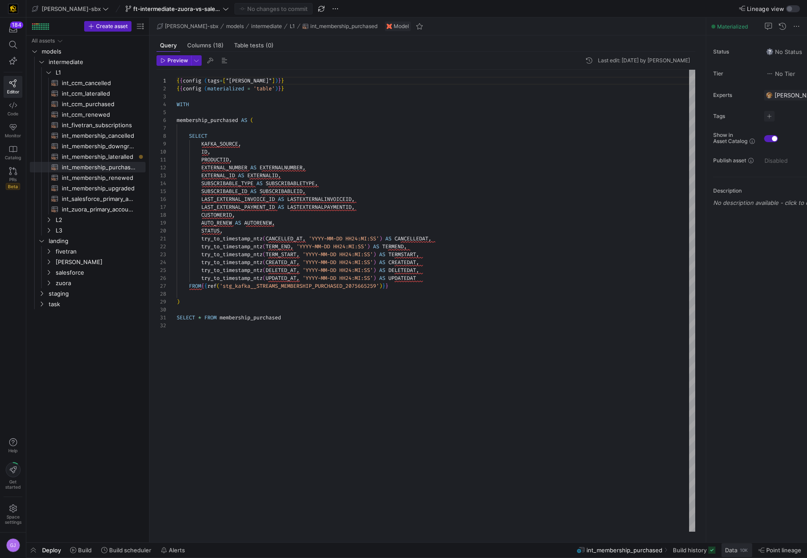
click at [662, 360] on span at bounding box center [737, 550] width 31 height 14
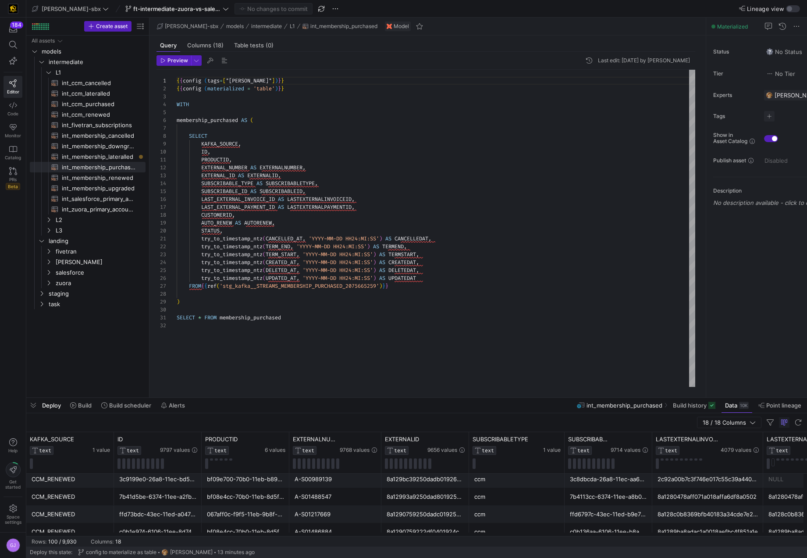
scroll to position [79, 0]
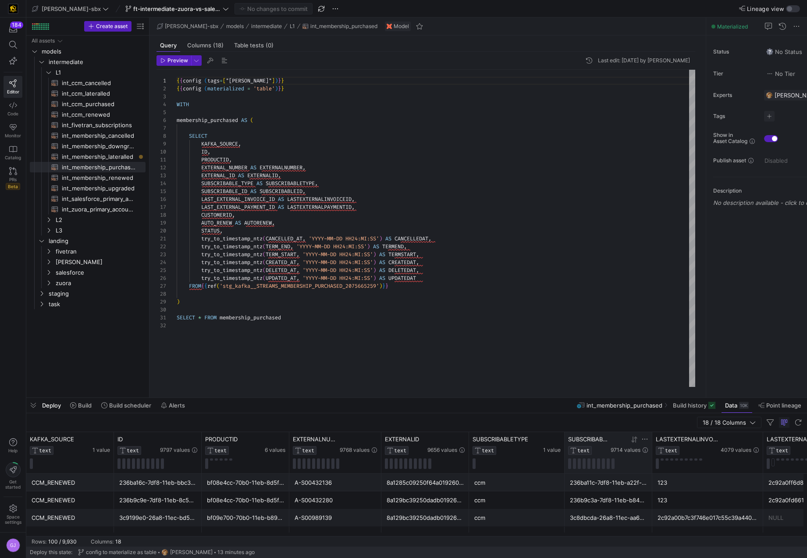
click at [634, 360] on icon at bounding box center [634, 439] width 7 height 7
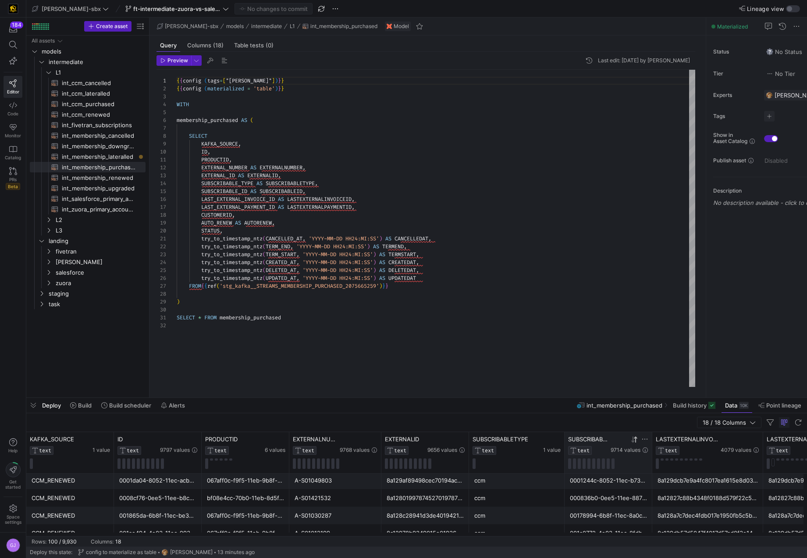
scroll to position [0, 0]
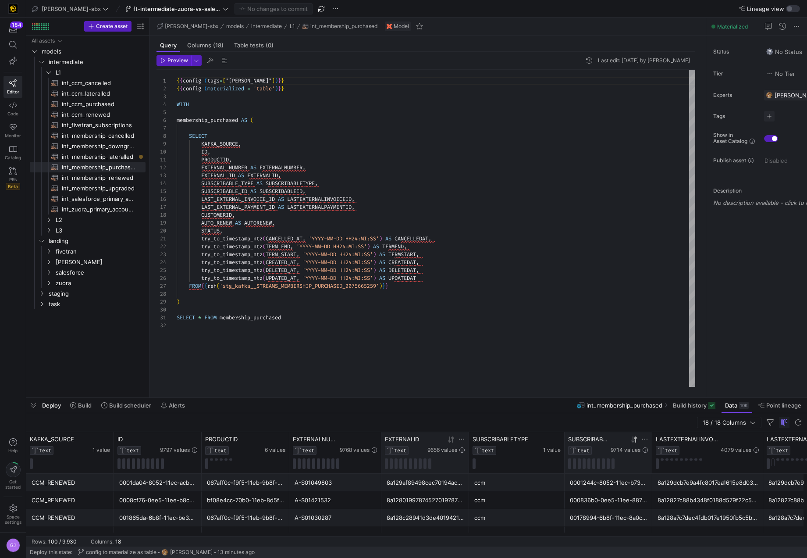
click at [418, 360] on span "EXTERNALID" at bounding box center [402, 438] width 34 height 7
click at [662, 258] on div "Status No Status Tier No Tier Experts [PERSON_NAME] 1 expert Tags No tags Show …" at bounding box center [756, 217] width 101 height 362
click at [60, 305] on span "task" at bounding box center [86, 304] width 75 height 10
click at [62, 313] on span "int_insert_records_into_zuora_vs_salesforce​​​​​​​​​​" at bounding box center [95, 315] width 81 height 10
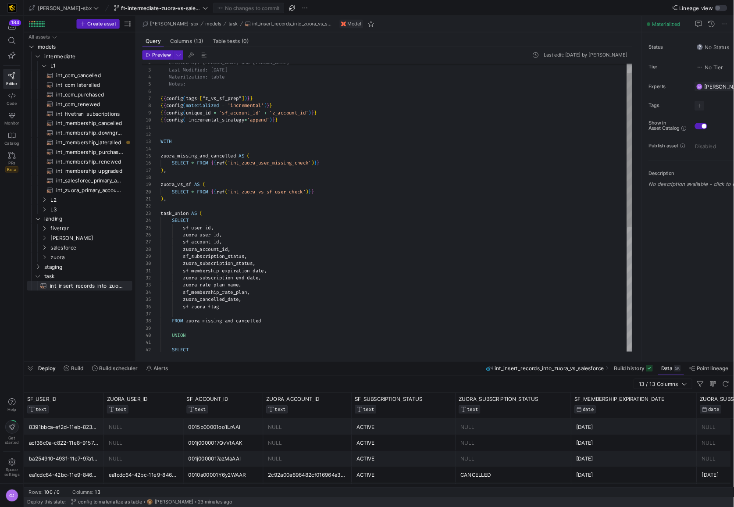
scroll to position [79, 0]
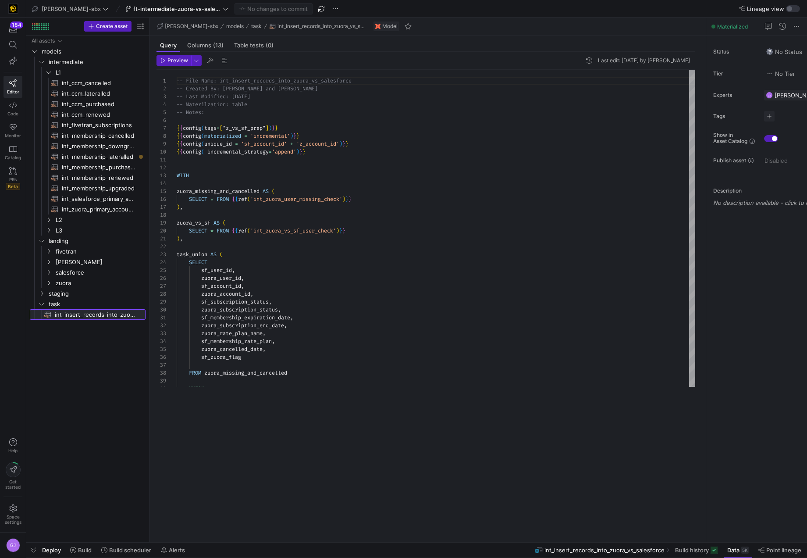
drag, startPoint x: 345, startPoint y: 397, endPoint x: 324, endPoint y: 562, distance: 166.6
click at [324, 360] on html "184 Editor Code Monitor Catalog PRs Beta Help Get started Space settings GJ [PE…" at bounding box center [403, 279] width 807 height 558
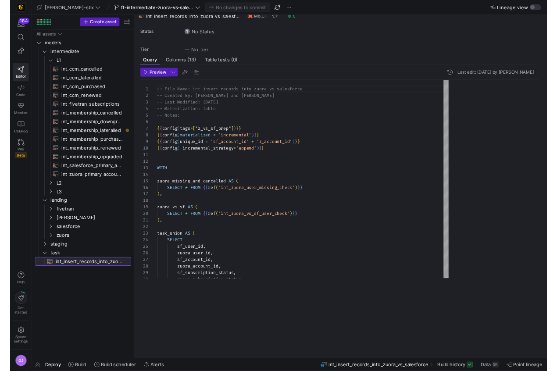
scroll to position [79, 0]
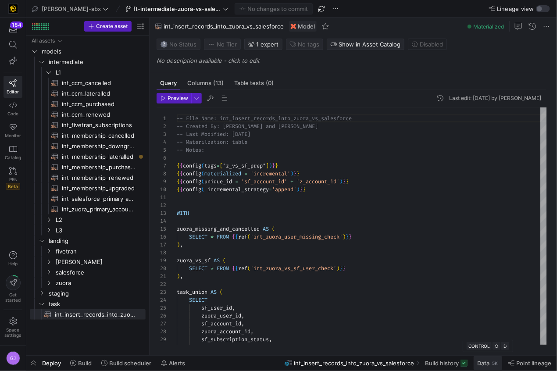
click at [488, 360] on span "Data" at bounding box center [483, 362] width 12 height 7
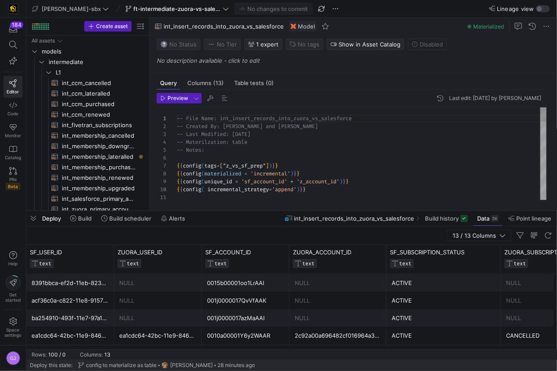
drag, startPoint x: 177, startPoint y: 173, endPoint x: 311, endPoint y: 173, distance: 134.2
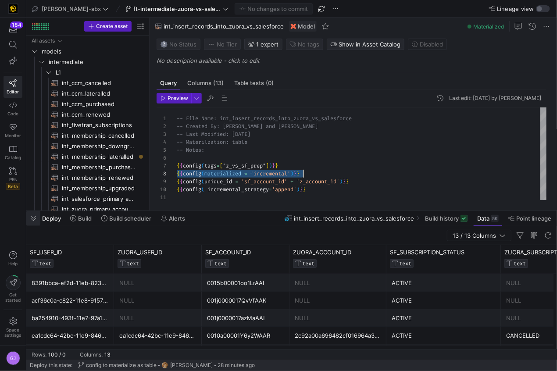
click at [32, 220] on span "button" at bounding box center [33, 218] width 14 height 15
click at [32, 220] on span "Press SPACE to select this row." at bounding box center [32, 219] width 5 height 11
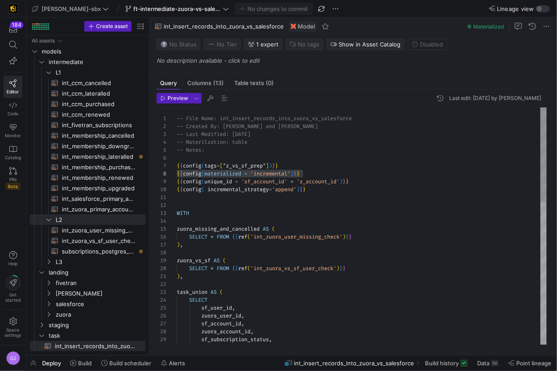
type textarea "WITH zuora_missing_and_cancelled AS ( SELECT * FROM {{ref('int_zuora_user_missi…"
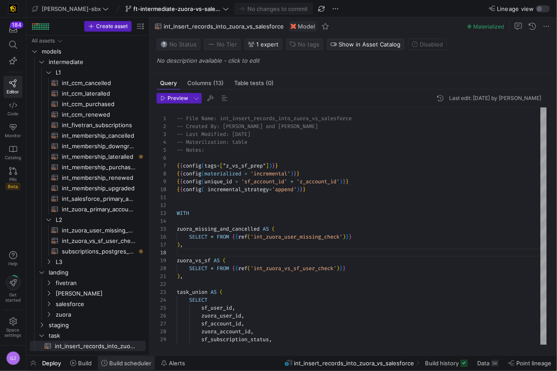
click at [133, 360] on span "Build scheduler" at bounding box center [130, 362] width 42 height 7
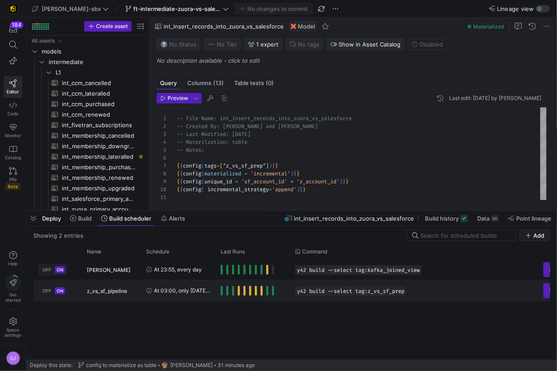
click at [222, 292] on div "Press SPACE to select this row." at bounding box center [247, 291] width 53 height 10
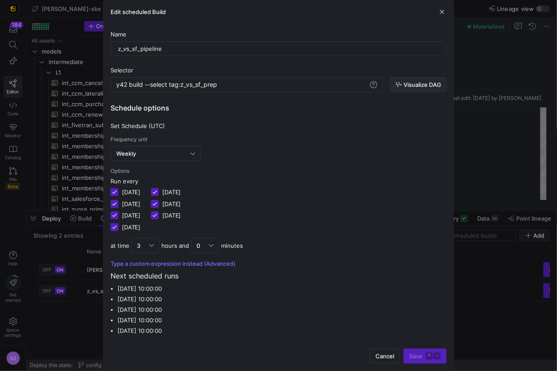
click at [417, 87] on span "Visualize DAG" at bounding box center [422, 84] width 38 height 7
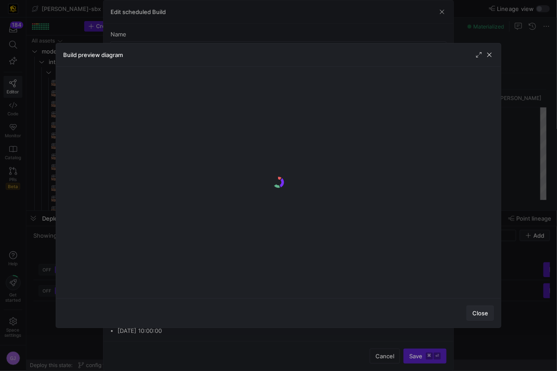
click at [483, 313] on span "Close" at bounding box center [480, 313] width 16 height 7
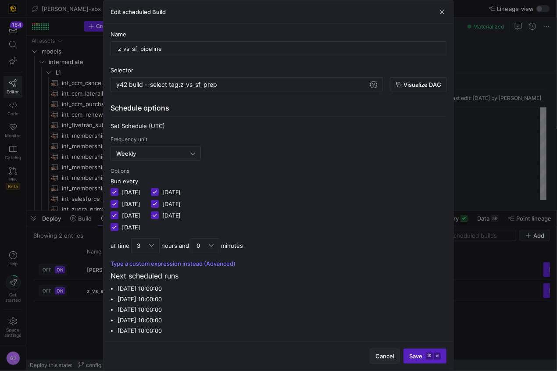
click at [395, 355] on span "button" at bounding box center [384, 356] width 29 height 14
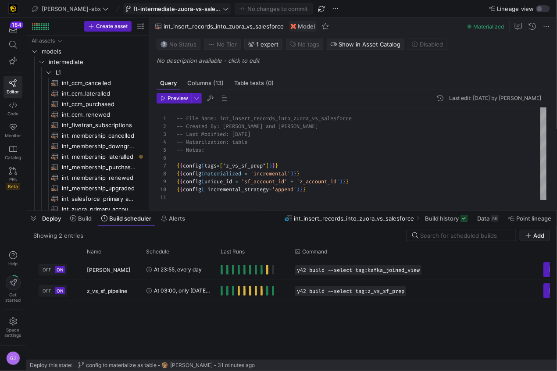
click at [166, 11] on span "ft-intermediate-zuora-vs-salesforce-08052025" at bounding box center [177, 8] width 88 height 7
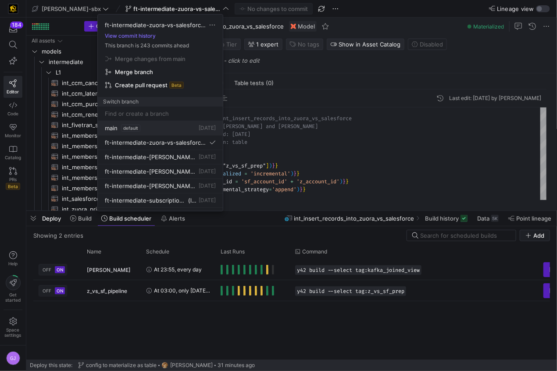
click at [149, 132] on button "main default [DATE]" at bounding box center [160, 128] width 125 height 14
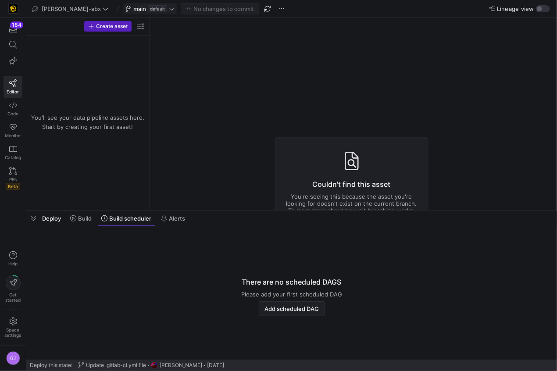
click at [148, 9] on span "default" at bounding box center [157, 8] width 19 height 7
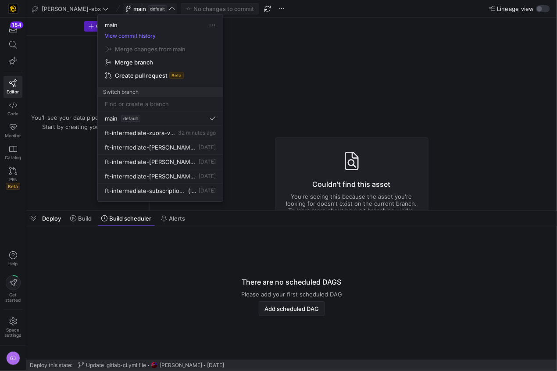
click at [129, 9] on div at bounding box center [278, 185] width 557 height 371
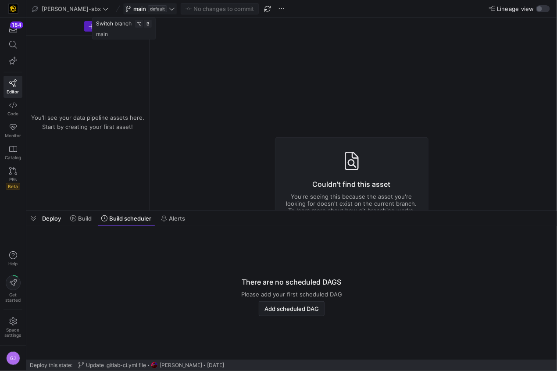
click at [148, 9] on span "default" at bounding box center [157, 8] width 19 height 7
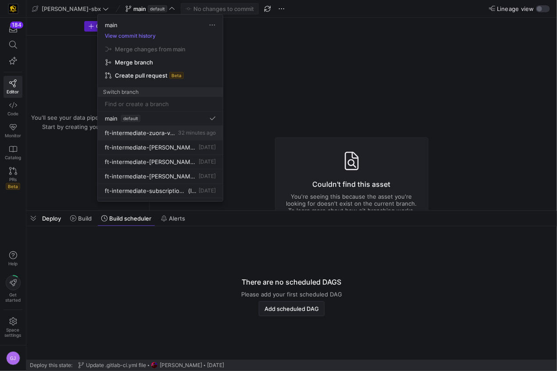
click at [159, 134] on span "ft-intermediate-zuora-vs-salesforce-08052025" at bounding box center [140, 132] width 71 height 7
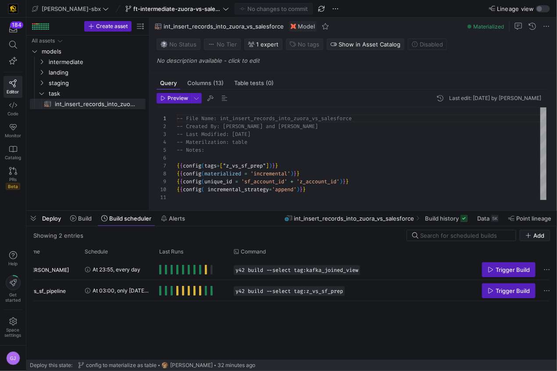
scroll to position [0, 68]
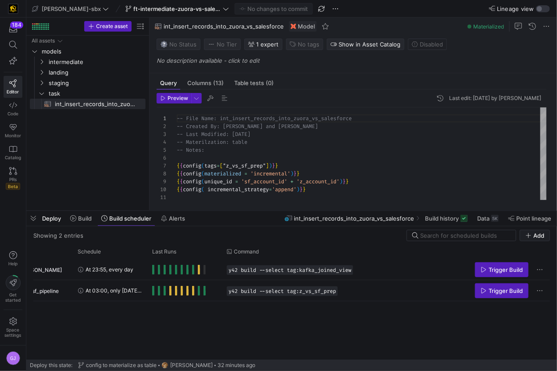
click at [308, 335] on div "OFF ON [PERSON_NAME] At 23:55, every day y42 build --select tag:[PERSON_NAME] T…" at bounding box center [291, 309] width 516 height 100
click at [309, 356] on div at bounding box center [291, 358] width 516 height 4
click at [310, 359] on div at bounding box center [291, 358] width 516 height 4
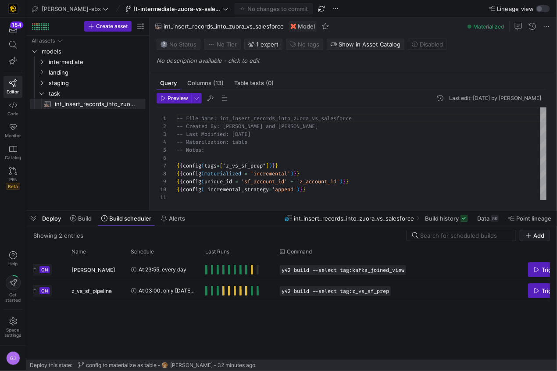
scroll to position [0, 2]
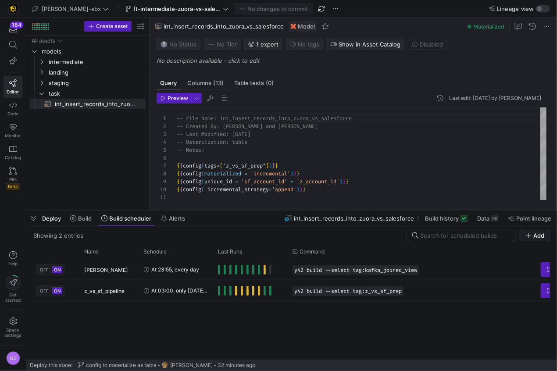
drag, startPoint x: 279, startPoint y: 359, endPoint x: 260, endPoint y: 361, distance: 18.5
click at [260, 360] on div "Deploy this state: config to materialize as table [PERSON_NAME] 32 minutes ago" at bounding box center [291, 364] width 523 height 11
click at [486, 221] on span "Data" at bounding box center [483, 218] width 12 height 7
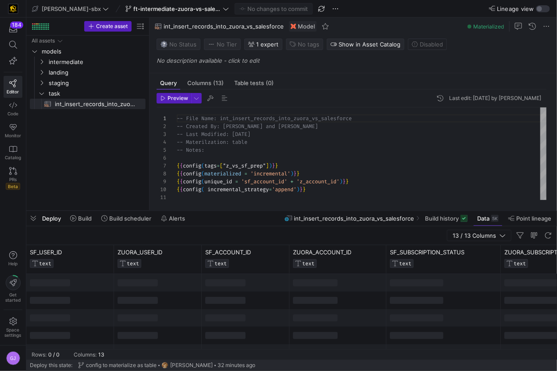
click at [93, 226] on div "13 / 13 Columns" at bounding box center [291, 235] width 530 height 19
click at [86, 223] on span at bounding box center [81, 218] width 28 height 14
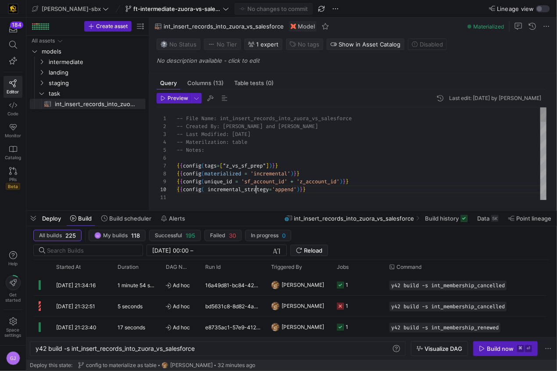
click at [493, 224] on span at bounding box center [487, 218] width 28 height 14
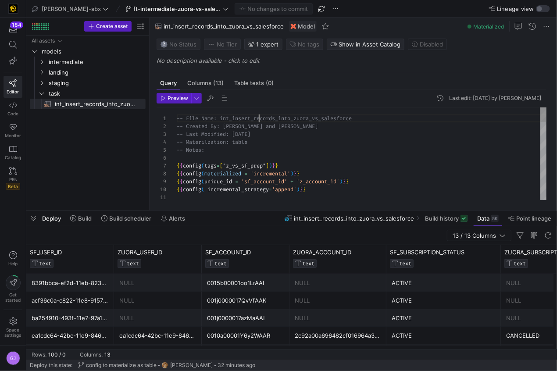
scroll to position [0, 82]
click at [493, 218] on div "5K" at bounding box center [494, 218] width 7 height 7
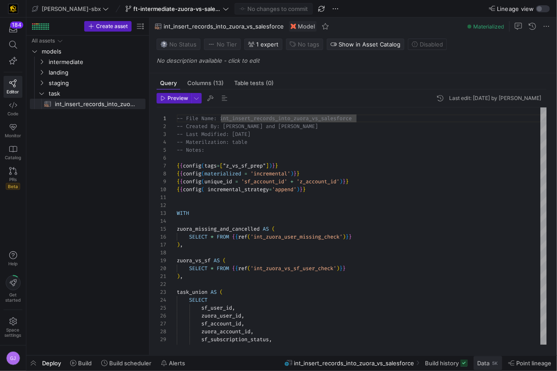
click at [487, 360] on span "Data" at bounding box center [483, 362] width 12 height 7
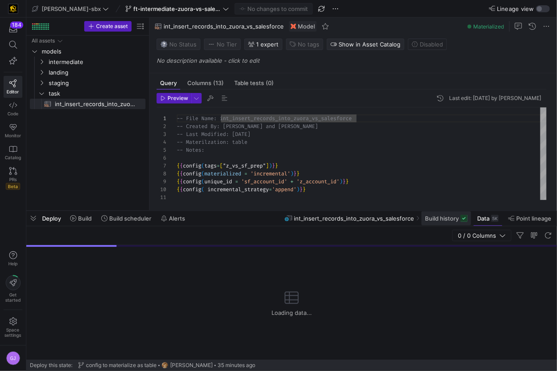
click at [454, 216] on span "Build history" at bounding box center [442, 218] width 34 height 7
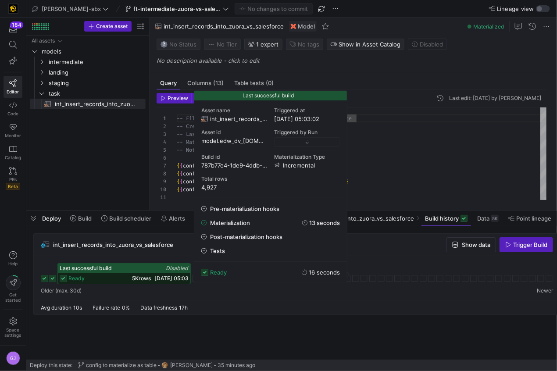
click at [114, 277] on div "ready 5K rows [DATE] 05:03" at bounding box center [124, 278] width 132 height 11
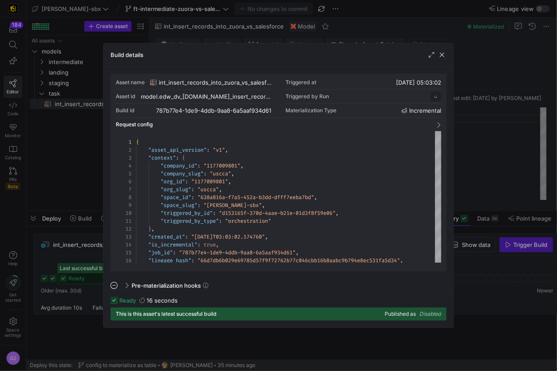
scroll to position [79, 0]
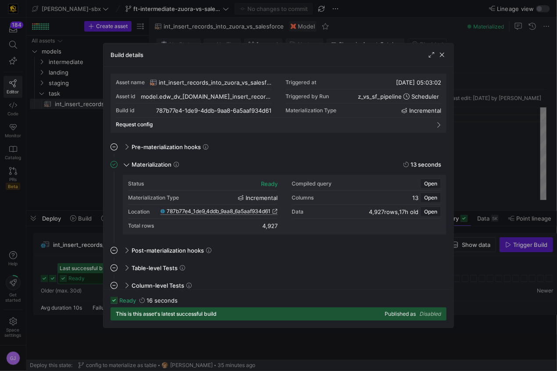
click at [222, 210] on span "787b77e4_1de9_4ddb_9aa8_6a5aaf934d61" at bounding box center [219, 211] width 104 height 6
click at [445, 53] on span "button" at bounding box center [442, 54] width 9 height 9
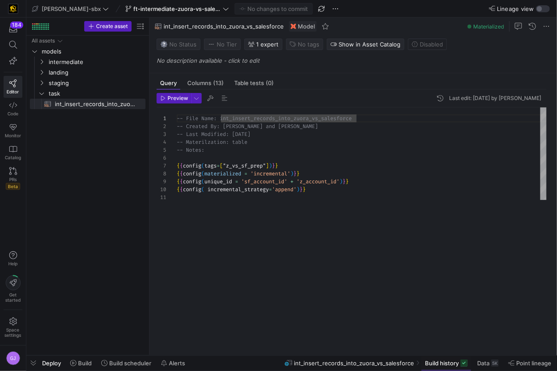
drag, startPoint x: 230, startPoint y: 212, endPoint x: 237, endPoint y: 370, distance: 158.4
click at [237, 360] on html "184 Editor Code Monitor Catalog PRs Beta Help Get started Space settings GJ [PE…" at bounding box center [278, 185] width 557 height 371
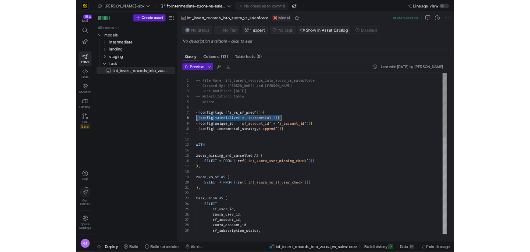
scroll to position [55, 0]
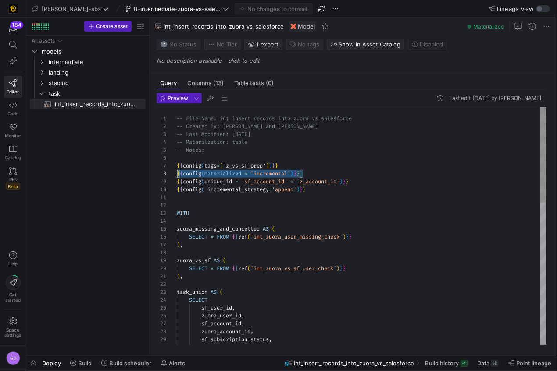
drag, startPoint x: 306, startPoint y: 177, endPoint x: 144, endPoint y: 172, distance: 162.7
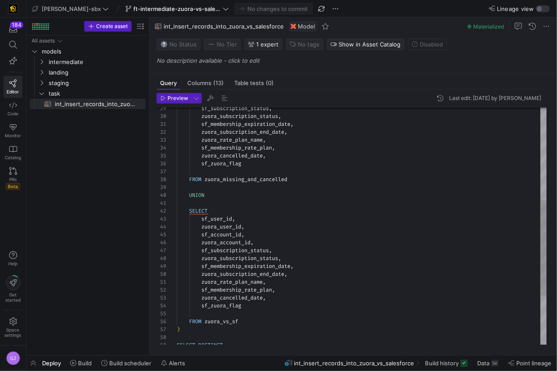
click at [206, 171] on div "zuora_user_id , sf_account_id , zuora_account_id , sf_subscription_status , zuo…" at bounding box center [362, 171] width 370 height 591
drag, startPoint x: 224, startPoint y: 324, endPoint x: 222, endPoint y: 317, distance: 6.9
click at [224, 323] on div "zuora_user_id , sf_account_id , zuora_account_id , sf_subscription_status , zuo…" at bounding box center [362, 171] width 370 height 591
click at [222, 317] on div "zuora_user_id , sf_account_id , zuora_account_id , sf_subscription_status , zuo…" at bounding box center [362, 171] width 370 height 591
click at [221, 315] on div "zuora_user_id , sf_account_id , zuora_account_id , sf_subscription_status , zuo…" at bounding box center [362, 171] width 370 height 591
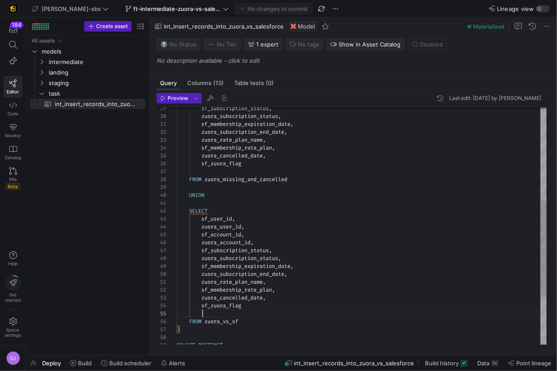
scroll to position [32, 25]
click at [62, 72] on span "landing" at bounding box center [86, 73] width 75 height 10
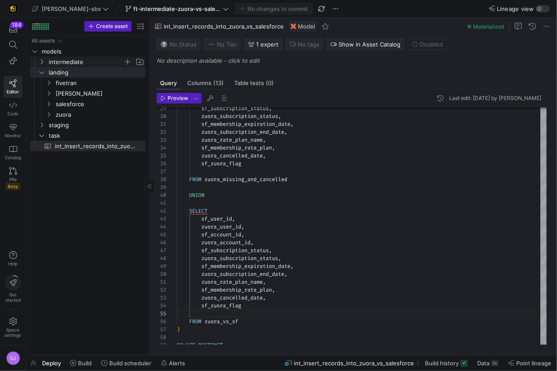
click at [61, 61] on span "intermediate" at bounding box center [86, 62] width 75 height 10
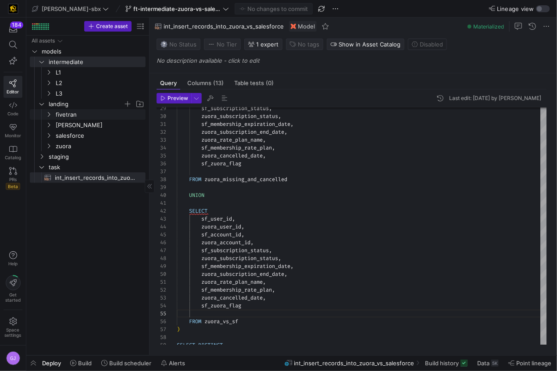
click at [53, 106] on span "landing" at bounding box center [86, 104] width 75 height 10
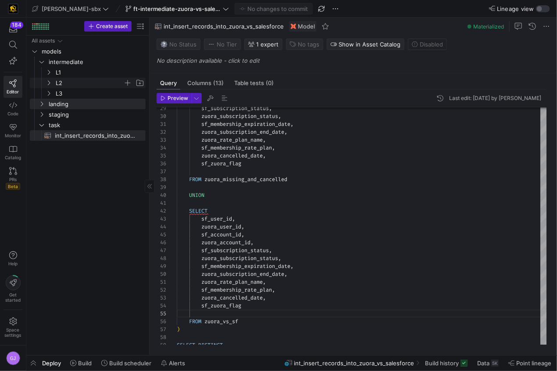
click at [53, 83] on span "L2" at bounding box center [94, 83] width 101 height 10
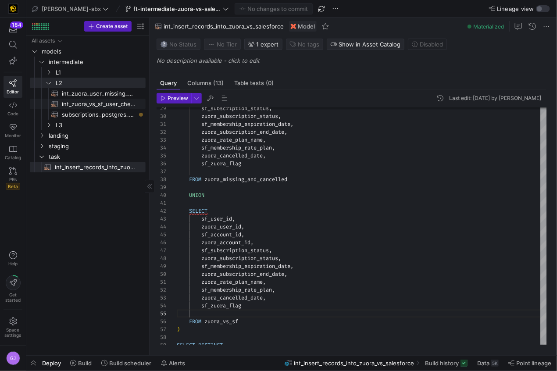
click at [71, 103] on span "int_zuora_vs_sf_user_check​​​​​​​​​​" at bounding box center [99, 104] width 74 height 10
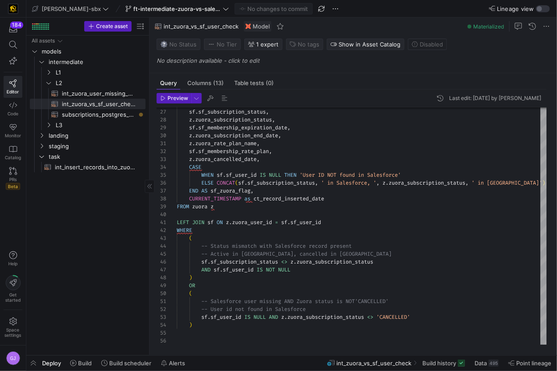
click at [85, 169] on span "int_insert_records_into_zuora_vs_salesforce​​​​​​​​​​" at bounding box center [95, 167] width 81 height 10
type textarea "-- File Name: int_insert_records_into_zuora_vs_salesforce -- Created By: [PERSO…"
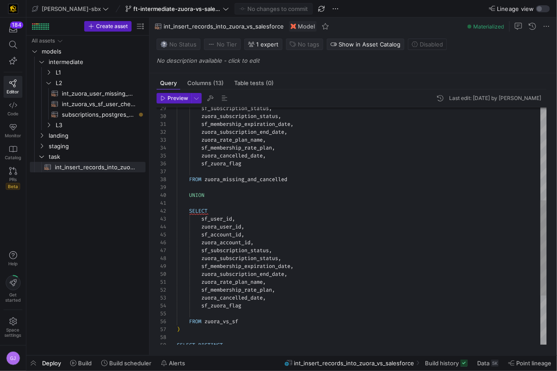
scroll to position [32, 25]
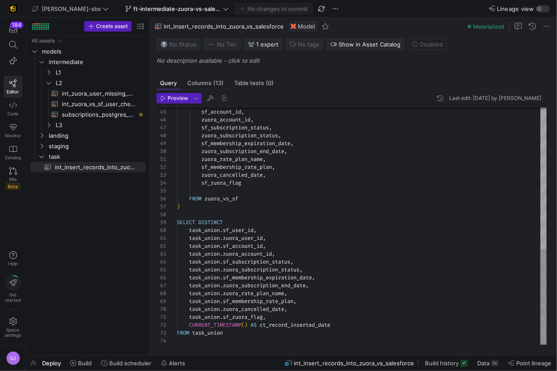
click at [338, 324] on div "zuora_user_id , sf_account_id , zuora_account_id , sf_subscription_status , zuo…" at bounding box center [362, 49] width 370 height 591
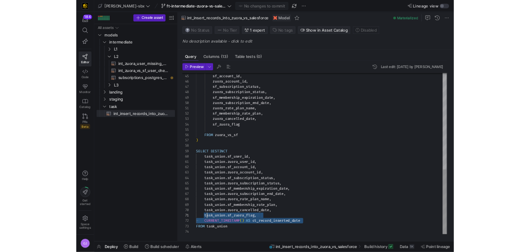
scroll to position [8, 12]
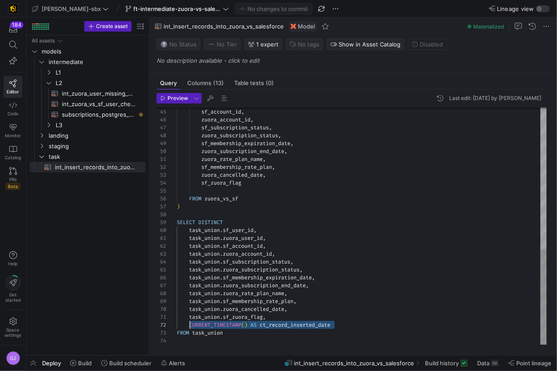
drag, startPoint x: 339, startPoint y: 324, endPoint x: 189, endPoint y: 326, distance: 150.4
click at [189, 326] on div "zuora_user_id , sf_account_id , zuora_account_id , sf_subscription_status , zuo…" at bounding box center [362, 49] width 370 height 591
click at [161, 9] on span "ft-intermediate-zuora-vs-salesforce-08052025" at bounding box center [177, 8] width 88 height 7
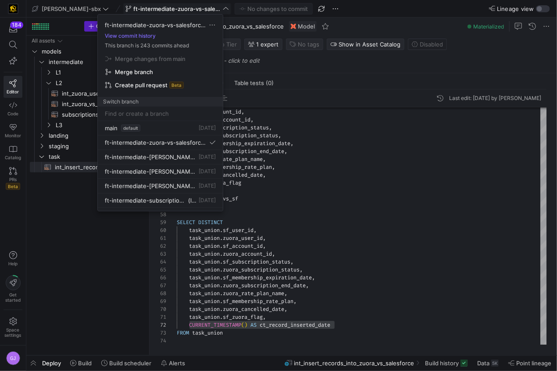
click at [161, 9] on body "184 Editor Code Monitor Catalog PRs Beta Help Get started Space settings GJ edw…" at bounding box center [278, 185] width 557 height 371
click at [404, 200] on div at bounding box center [278, 185] width 557 height 371
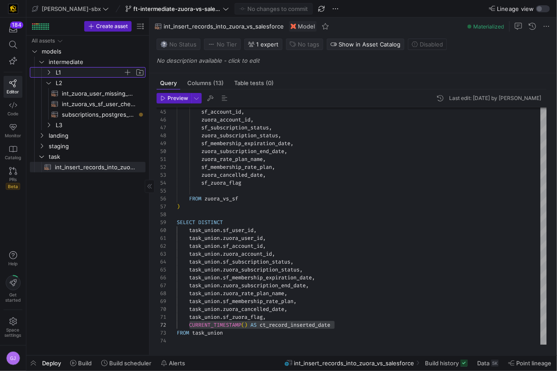
click at [62, 74] on span "L1" at bounding box center [90, 73] width 68 height 10
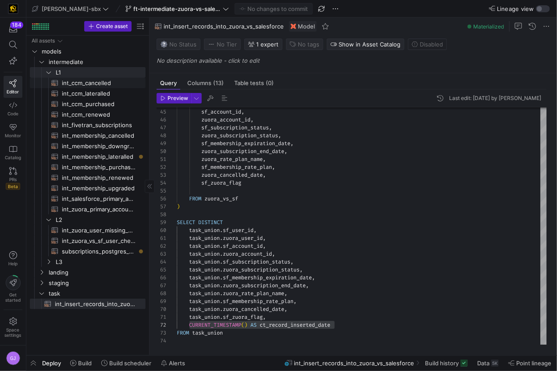
click at [78, 81] on span "int_ccm_cancelled​​​​​​​​​​" at bounding box center [99, 83] width 74 height 10
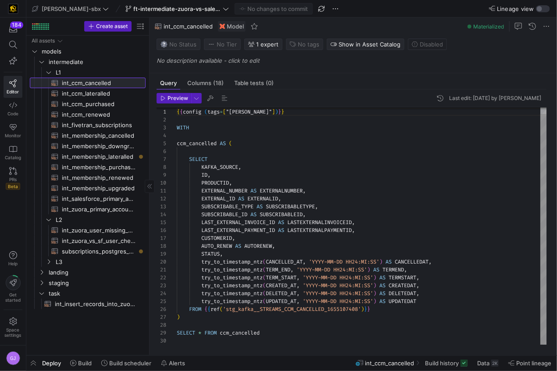
scroll to position [79, 0]
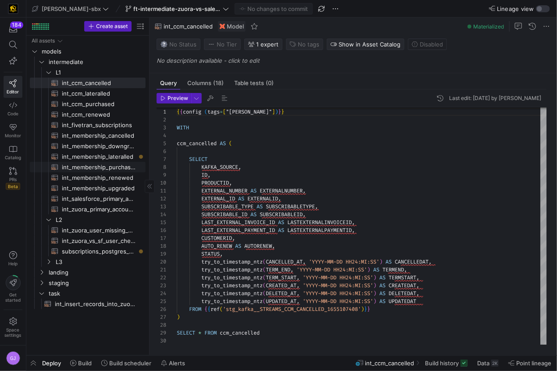
click at [111, 171] on span "int_membership_purchased​​​​​​​​​​" at bounding box center [99, 167] width 74 height 10
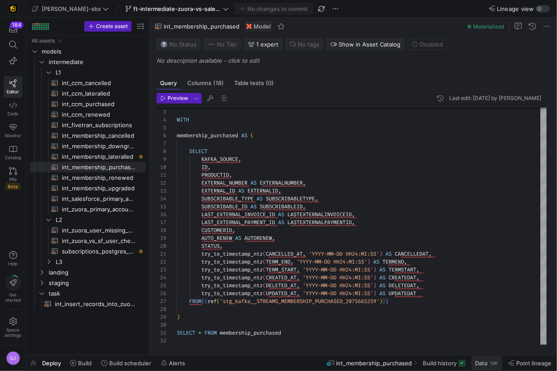
click at [485, 367] on span at bounding box center [486, 363] width 31 height 14
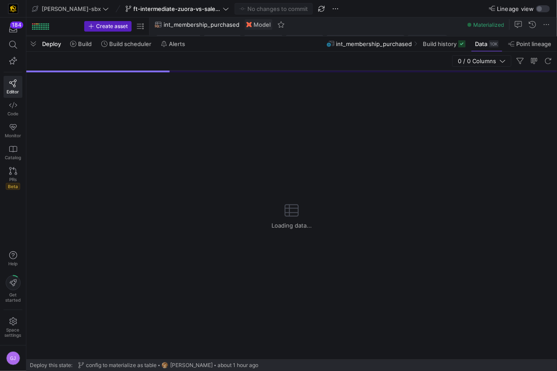
drag, startPoint x: 309, startPoint y: 212, endPoint x: 313, endPoint y: 70, distance: 142.1
click at [314, 38] on div at bounding box center [291, 37] width 530 height 4
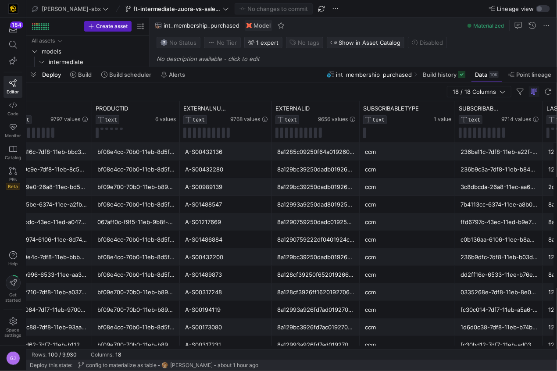
scroll to position [0, 115]
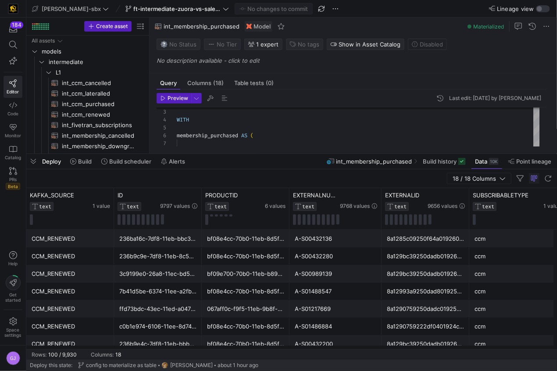
drag, startPoint x: 238, startPoint y: 68, endPoint x: 171, endPoint y: 474, distance: 411.9
click at [171, 370] on html "184 Editor Code Monitor Catalog PRs Beta Help Get started Space settings GJ [PE…" at bounding box center [278, 185] width 557 height 371
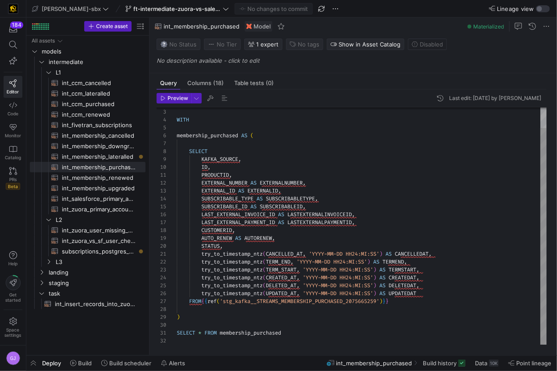
click at [229, 163] on div "{ { config ( materialized = 'table' ) } } WITH membership_purchased AS ( SELECT…" at bounding box center [362, 215] width 370 height 260
click at [229, 165] on div "{ { config ( materialized = 'table' ) } } WITH membership_purchased AS ( SELECT…" at bounding box center [362, 215] width 370 height 260
click at [223, 191] on div "{ { config ( materialized = 'table' ) } } WITH membership_purchased AS ( SELECT…" at bounding box center [362, 215] width 370 height 260
click at [404, 289] on div "{ { config ( materialized = 'table' ) } } WITH membership_purchased AS ( SELECT…" at bounding box center [362, 215] width 370 height 260
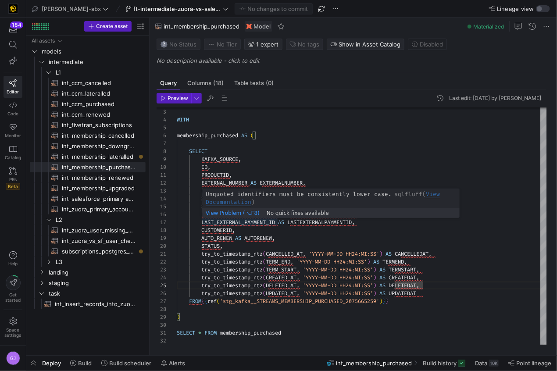
click at [232, 217] on div "View Problem (⌥F8)" at bounding box center [233, 213] width 54 height 10
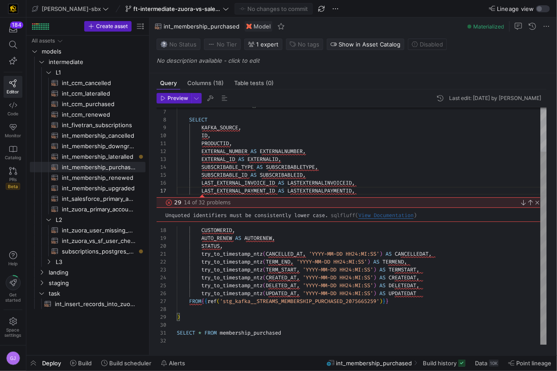
click at [537, 203] on link "Close" at bounding box center [535, 202] width 7 height 7
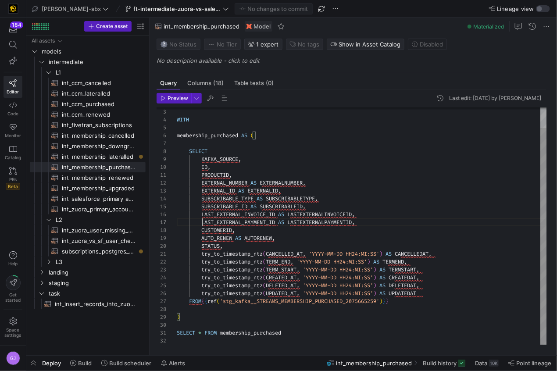
click at [280, 206] on div "membership_purchased AS ( SELECT KAFKA_SOURCE , ID , PRODUCTID , EXTERNAL_NUMBE…" at bounding box center [362, 215] width 370 height 260
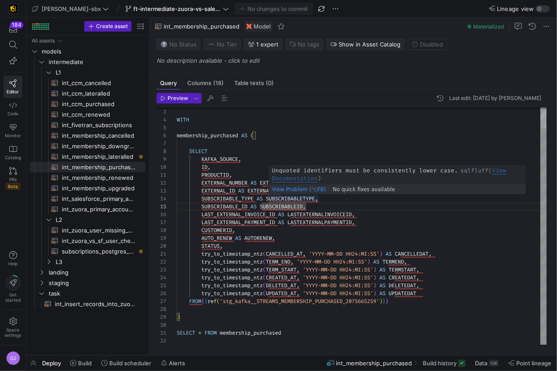
click at [276, 200] on div "membership_purchased AS ( SELECT KAFKA_SOURCE , ID , PRODUCTID , EXTERNAL_NUMBE…" at bounding box center [362, 215] width 370 height 260
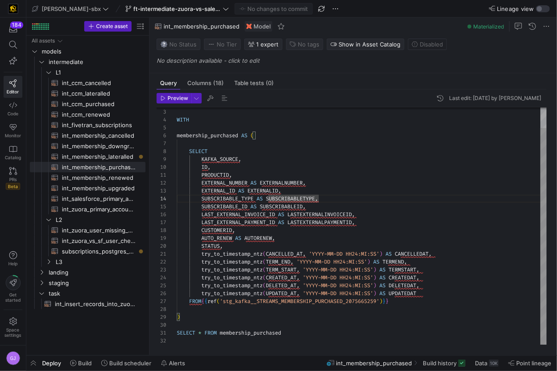
click at [294, 283] on div "membership_purchased AS ( SELECT KAFKA_SOURCE , ID , PRODUCTID , EXTERNAL_NUMBE…" at bounding box center [362, 215] width 370 height 260
click at [291, 222] on div "membership_purchased AS ( SELECT KAFKA_SOURCE , ID , PRODUCTID , EXTERNAL_NUMBE…" at bounding box center [362, 215] width 370 height 260
click at [245, 148] on div "membership_purchased AS ( SELECT KAFKA_SOURCE , ID , PRODUCTID , EXTERNAL_NUMBE…" at bounding box center [362, 215] width 370 height 260
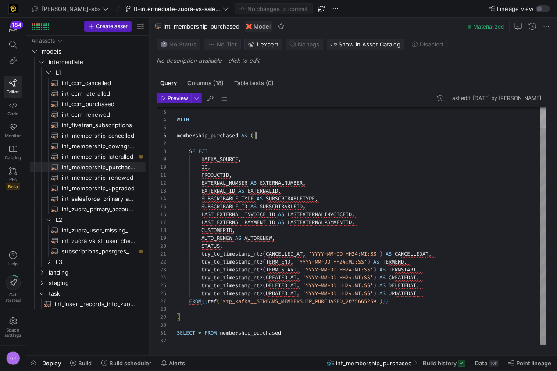
click at [265, 133] on div "membership_purchased AS ( SELECT KAFKA_SOURCE , ID , PRODUCTID , EXTERNAL_NUMBE…" at bounding box center [362, 215] width 370 height 260
click at [178, 130] on div "membership_purchased AS ( SELECT KAFKA_SOURCE , ID , PRODUCTID , EXTERNAL_NUMBE…" at bounding box center [362, 215] width 370 height 260
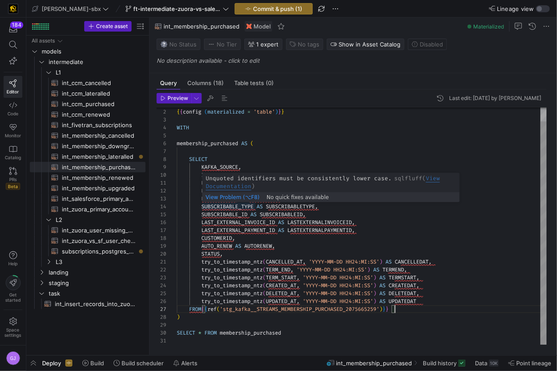
scroll to position [55, 12]
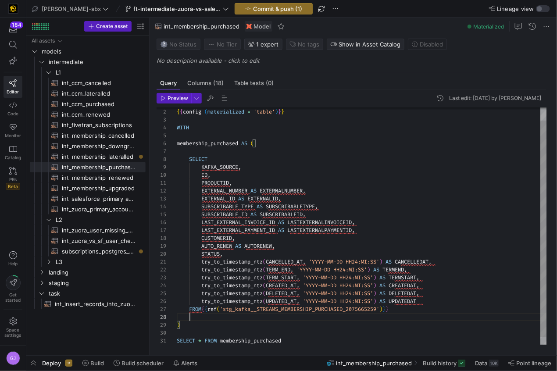
type textarea "D HH24:MI:SS') AS CANCELLEDAT, try_to_timestamp_ntz(TERM_END, 'YYYY-MM-DD HH24:…"
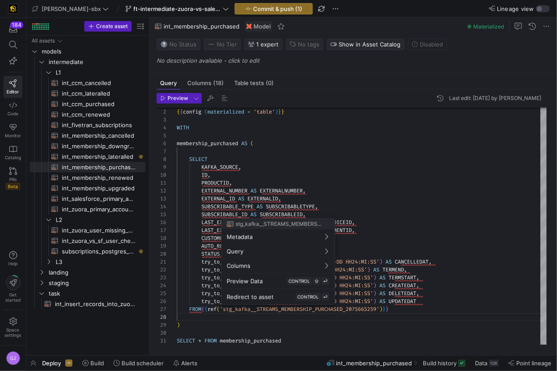
click at [206, 315] on div at bounding box center [278, 185] width 557 height 371
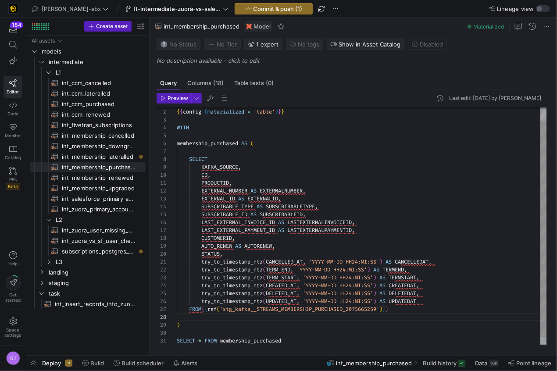
click at [203, 316] on div "membership_purchased AS ( SELECT KAFKA_SOURCE , ID , PRODUCTID , EXTERNAL_NUMBE…" at bounding box center [362, 223] width 370 height 260
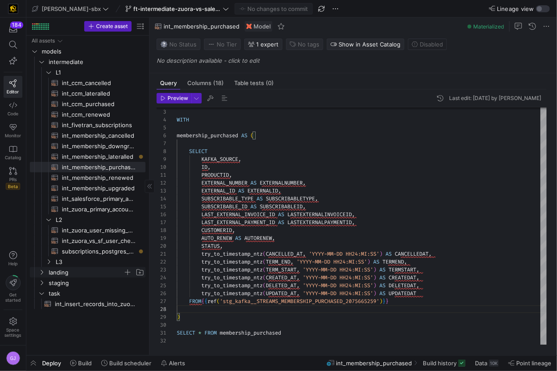
click at [71, 274] on span "landing" at bounding box center [86, 272] width 75 height 10
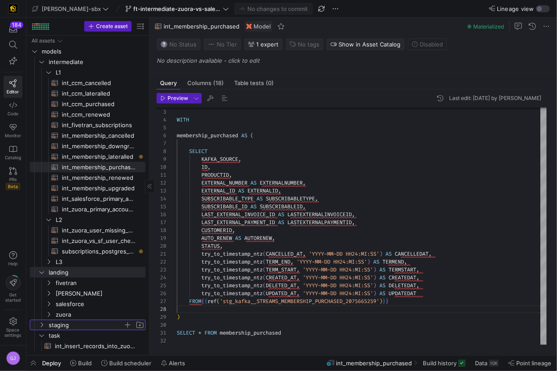
click at [66, 325] on span "staging" at bounding box center [86, 325] width 75 height 10
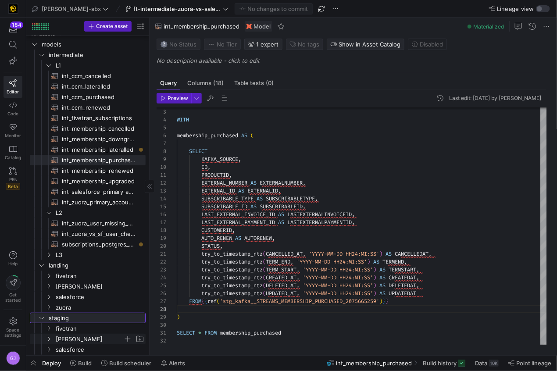
scroll to position [14, 0]
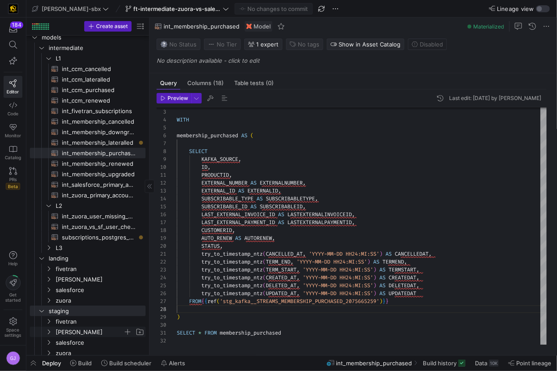
click at [76, 333] on span "[PERSON_NAME]" at bounding box center [90, 332] width 68 height 10
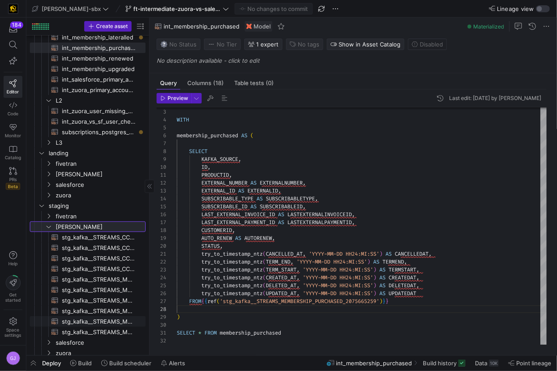
scroll to position [128, 0]
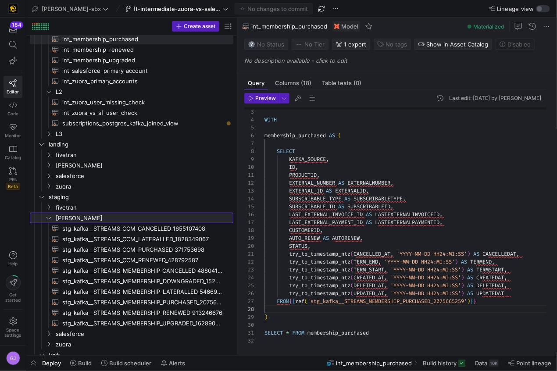
drag, startPoint x: 165, startPoint y: 287, endPoint x: 253, endPoint y: 288, distance: 88.6
click at [253, 288] on as-split "Create asset Drag here to set row groups Drag here to set column labels Group 1…" at bounding box center [291, 187] width 530 height 338
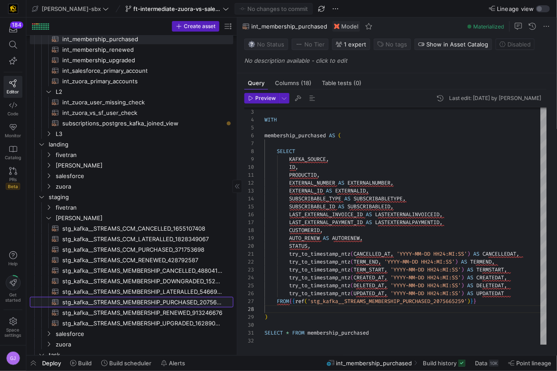
click at [174, 300] on span "stg_kafka__STREAMS_MEMBERSHIP_PURCHASED_2075665259​​​​​​​​​​" at bounding box center [142, 302] width 161 height 10
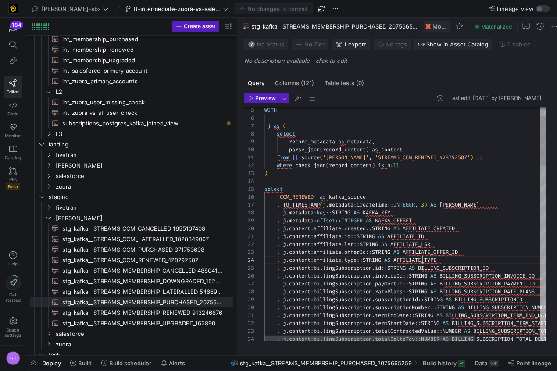
scroll to position [24, 158]
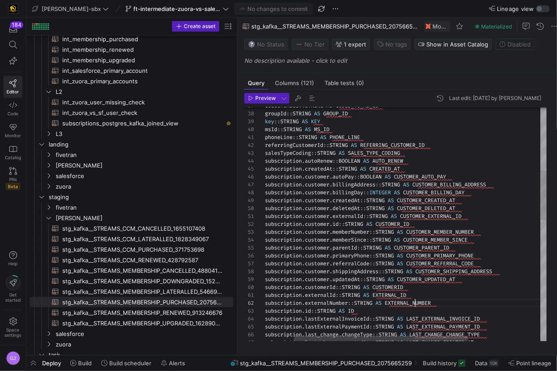
click at [414, 304] on div ", j . content : salesTypeCoding :: STRING AS SALES_TYPE_CODING , j . content : …" at bounding box center [440, 361] width 448 height 1101
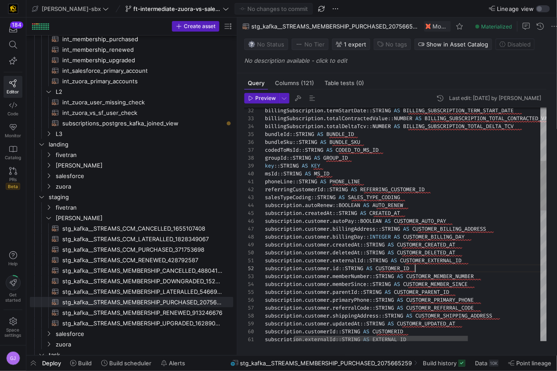
click at [122, 230] on span "stg_kafka__STREAMS_CCM_CANCELLED_1655107408​​​​​​​​​​" at bounding box center [142, 229] width 161 height 10
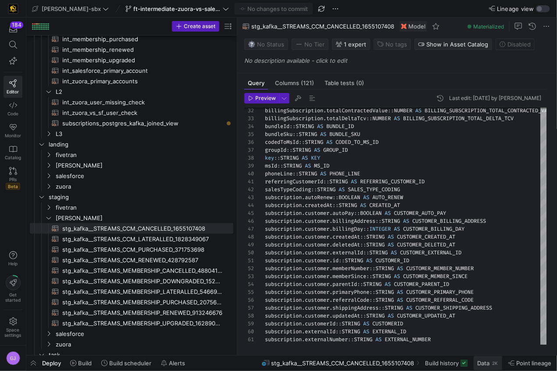
click at [485, 363] on span "Data" at bounding box center [483, 362] width 12 height 7
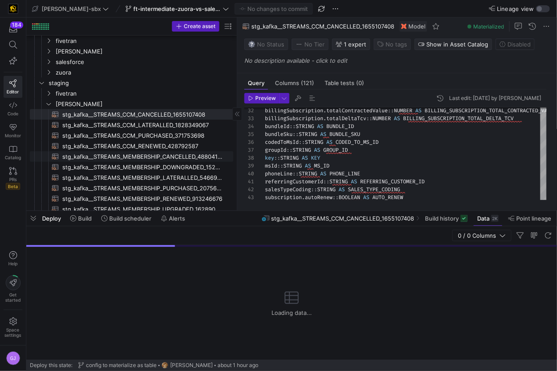
scroll to position [245, 0]
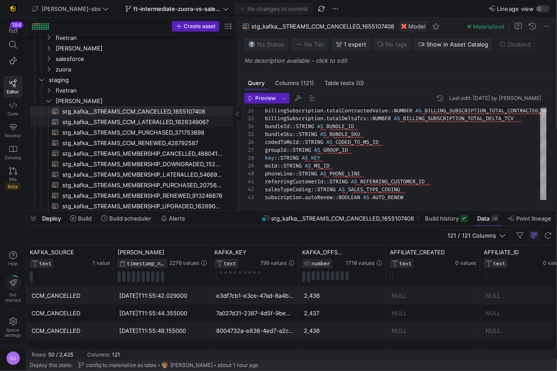
click at [145, 119] on span "stg_kafka__STREAMS_CCM_LATERALLED_1828349067​​​​​​​​​​" at bounding box center [142, 122] width 161 height 10
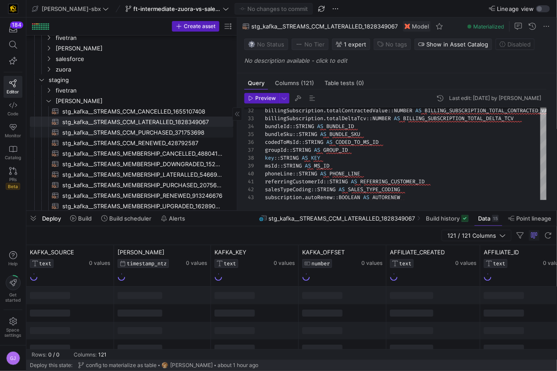
click at [155, 135] on span "stg_kafka__STREAMS_CCM_PURCHASED_371753698​​​​​​​​​​" at bounding box center [142, 133] width 161 height 10
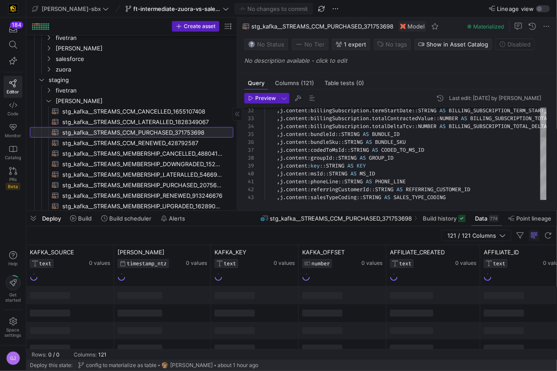
scroll to position [8, 142]
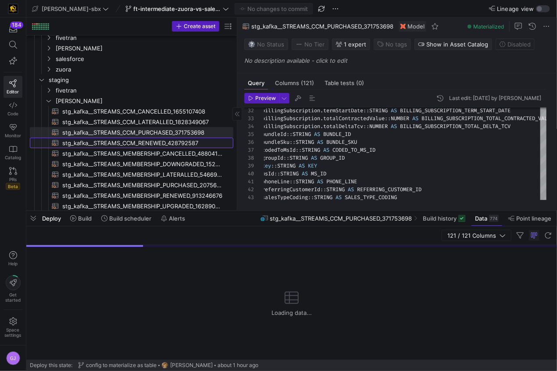
click at [160, 143] on span "stg_kafka__STREAMS_CCM_RENEWED_428792587​​​​​​​​​​" at bounding box center [142, 143] width 161 height 10
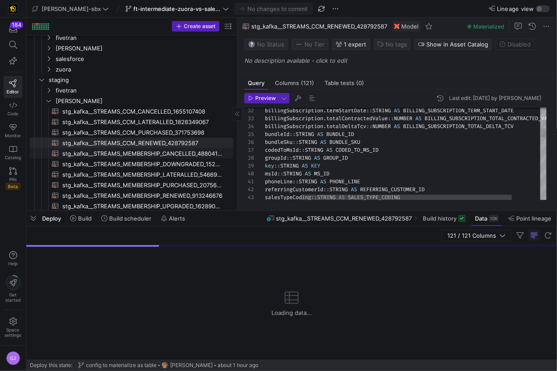
click at [155, 154] on span "stg_kafka__STREAMS_MEMBERSHIP_CANCELLED_48804153​​​​​​​​​​" at bounding box center [142, 154] width 161 height 10
click at [141, 171] on span "stg_kafka__STREAMS_MEMBERSHIP_LATERALLED_546698228​​​​​​​​​​" at bounding box center [142, 175] width 161 height 10
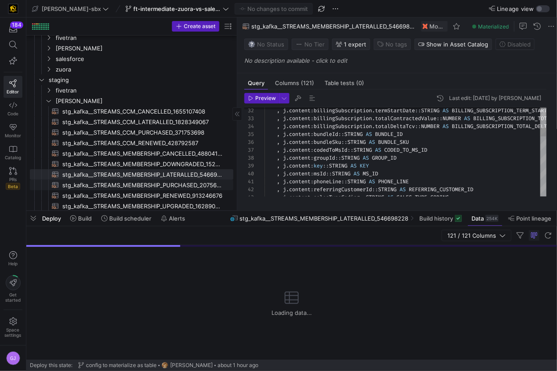
click at [137, 190] on link "stg_kafka__STREAMS_MEMBERSHIP_RENEWED_913246676​​​​​​​​​​" at bounding box center [131, 195] width 203 height 11
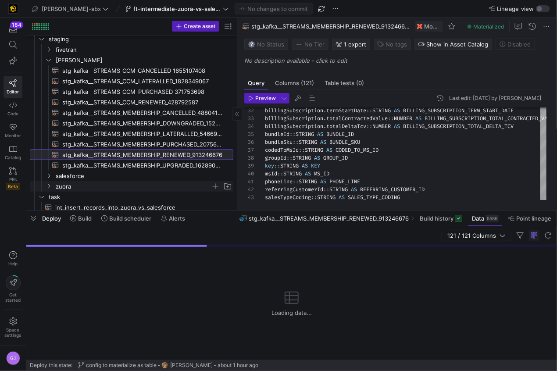
scroll to position [287, 0]
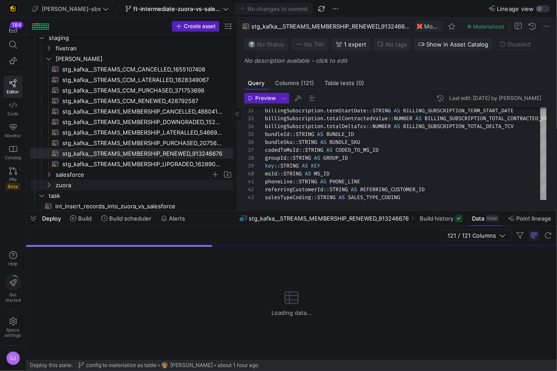
click at [145, 170] on span "salesforce" at bounding box center [133, 175] width 155 height 10
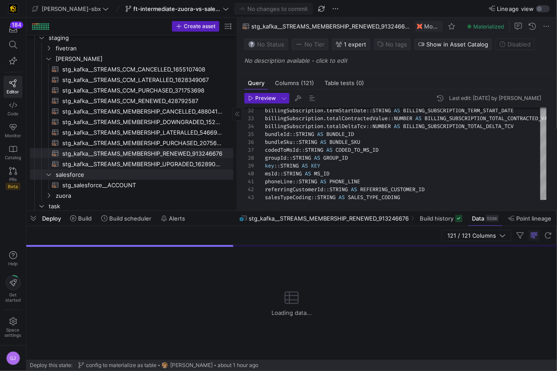
click at [146, 164] on span "stg_kafka__STREAMS_MEMBERSHIP_UPGRADED_162890976​​​​​​​​​​" at bounding box center [142, 164] width 161 height 10
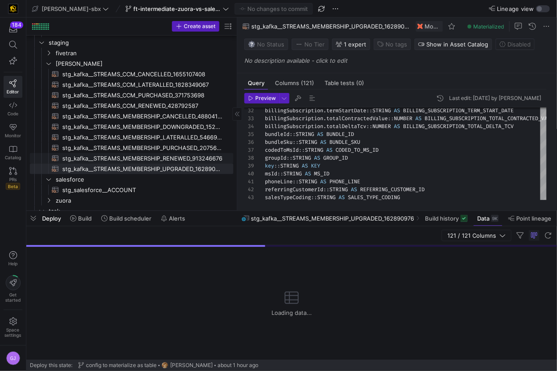
scroll to position [282, 0]
click at [144, 156] on span "stg_kafka__STREAMS_MEMBERSHIP_RENEWED_913246676​​​​​​​​​​" at bounding box center [142, 159] width 161 height 10
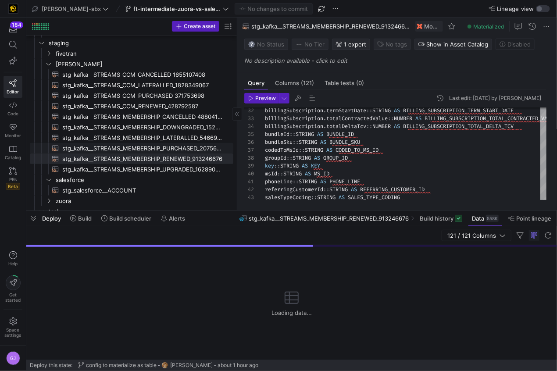
click at [149, 149] on span "stg_kafka__STREAMS_MEMBERSHIP_PURCHASED_2075665259​​​​​​​​​​" at bounding box center [142, 148] width 161 height 10
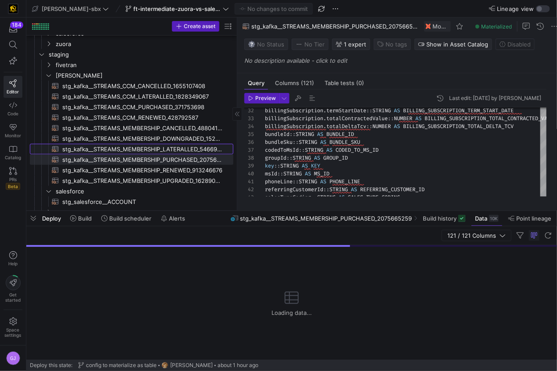
click at [146, 148] on span "stg_kafka__STREAMS_MEMBERSHIP_LATERALLED_546698228​​​​​​​​​​" at bounding box center [142, 149] width 161 height 10
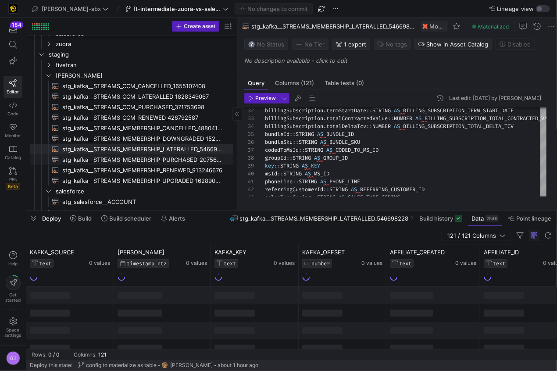
click at [167, 159] on span "stg_kafka__STREAMS_MEMBERSHIP_PURCHASED_2075665259​​​​​​​​​​" at bounding box center [142, 160] width 161 height 10
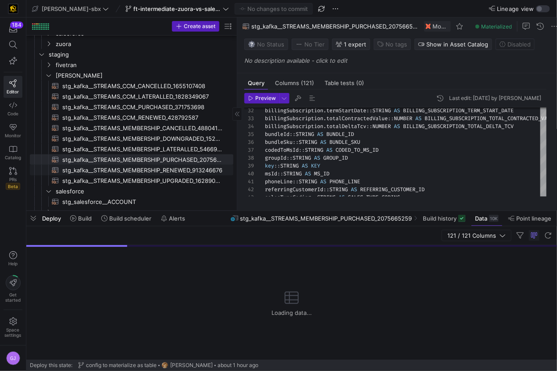
click at [151, 165] on span "stg_kafka__STREAMS_MEMBERSHIP_RENEWED_913246676​​​​​​​​​​" at bounding box center [142, 170] width 161 height 10
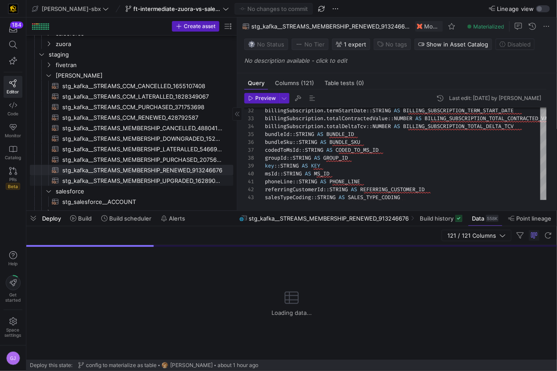
click at [153, 178] on span "stg_kafka__STREAMS_MEMBERSHIP_UPGRADED_162890976​​​​​​​​​​" at bounding box center [142, 181] width 161 height 10
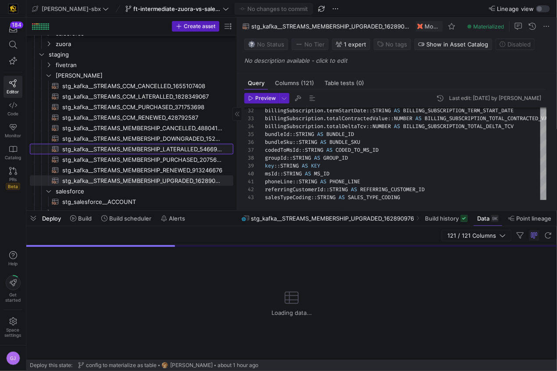
click at [147, 151] on span "stg_kafka__STREAMS_MEMBERSHIP_LATERALLED_546698228​​​​​​​​​​" at bounding box center [142, 149] width 161 height 10
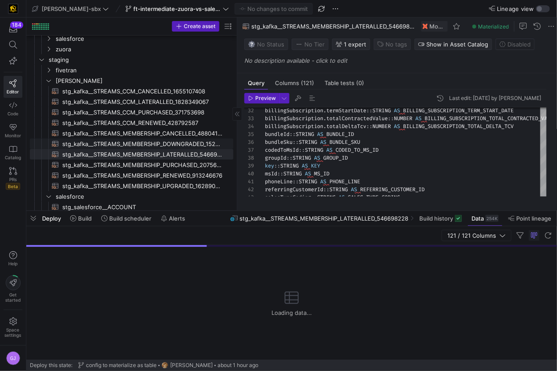
click at [146, 146] on span "stg_kafka__STREAMS_MEMBERSHIP_DOWNGRADED_1522357159​​​​​​​​​​" at bounding box center [142, 144] width 161 height 10
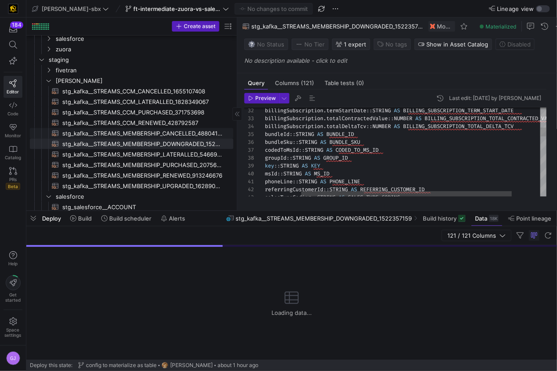
click at [149, 135] on span "stg_kafka__STREAMS_MEMBERSHIP_CANCELLED_48804153​​​​​​​​​​" at bounding box center [142, 133] width 161 height 10
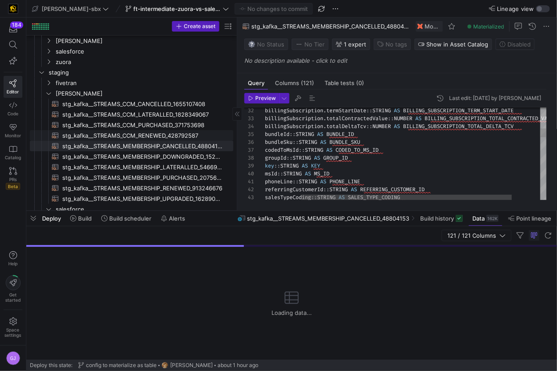
click at [149, 132] on span "stg_kafka__STREAMS_CCM_RENEWED_428792587​​​​​​​​​​" at bounding box center [142, 136] width 161 height 10
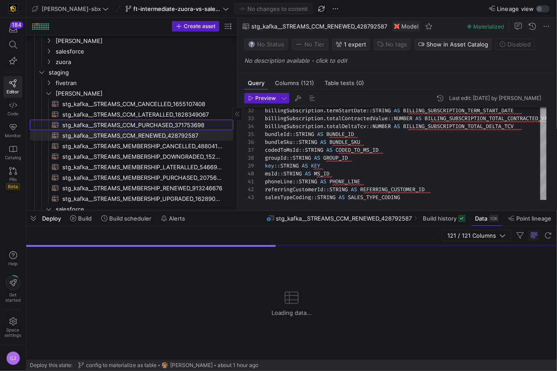
click at [155, 121] on span "stg_kafka__STREAMS_CCM_PURCHASED_371753698​​​​​​​​​​" at bounding box center [142, 125] width 161 height 10
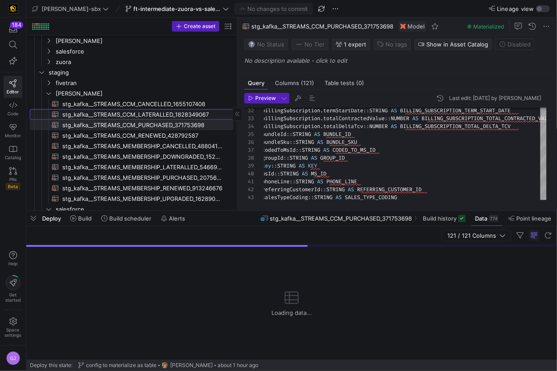
click at [157, 112] on span "stg_kafka__STREAMS_CCM_LATERALLED_1828349067​​​​​​​​​​" at bounding box center [142, 115] width 161 height 10
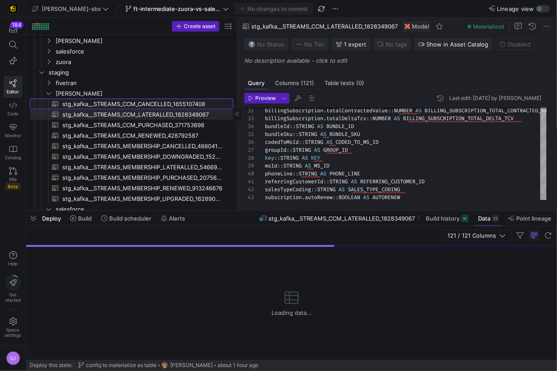
click at [155, 102] on span "stg_kafka__STREAMS_CCM_CANCELLED_1655107408​​​​​​​​​​" at bounding box center [142, 104] width 161 height 10
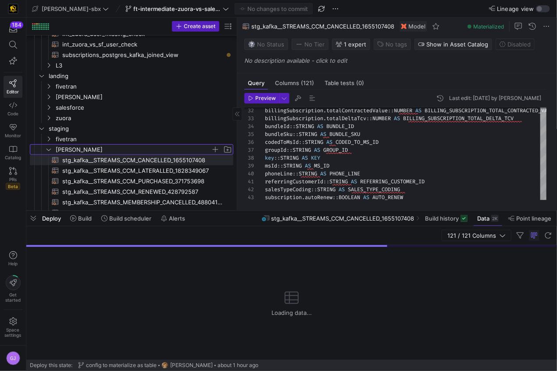
click at [106, 149] on span "[PERSON_NAME]" at bounding box center [133, 150] width 155 height 10
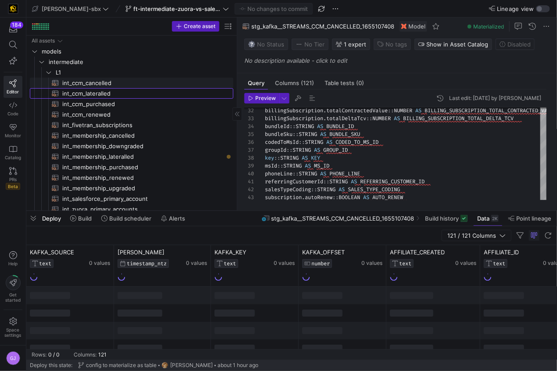
click at [95, 87] on div "All assets models intermediate landing staging task int_insert_records_into_zuo…" at bounding box center [131, 220] width 203 height 368
click at [96, 79] on span "int_ccm_cancelled​​​​​​​​​​" at bounding box center [142, 83] width 161 height 10
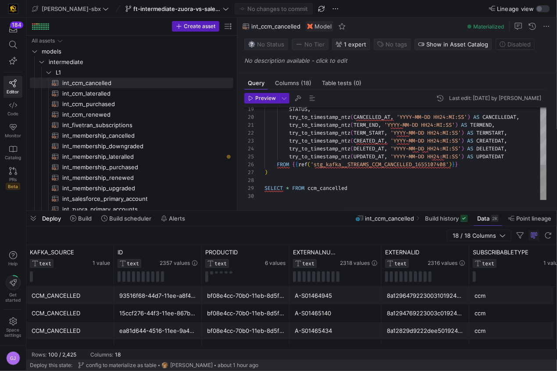
scroll to position [55, 0]
click at [338, 182] on div "STATUS , try_to_timestamp_ntz ( CANCELLED_AT , 'YYYY-MM-DD HH24:MI:SS' ) AS CAN…" at bounding box center [405, 78] width 282 height 244
click at [102, 297] on div "CCM_CANCELLED" at bounding box center [70, 295] width 77 height 17
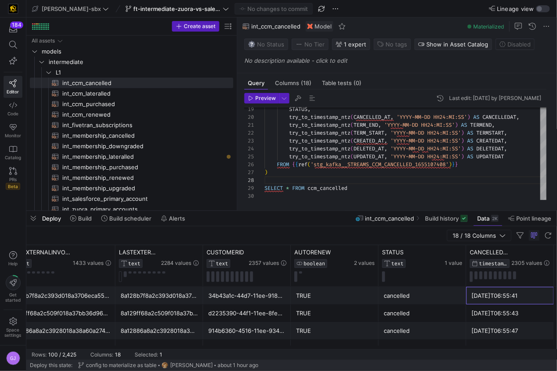
scroll to position [0, 736]
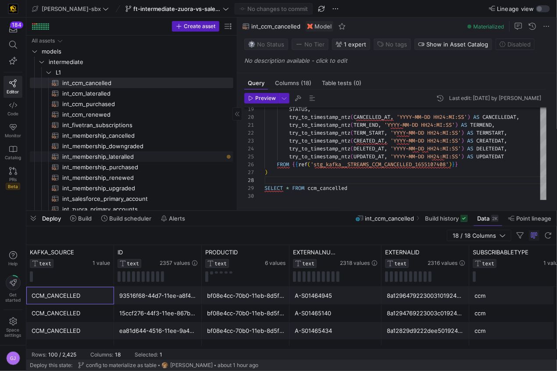
click at [177, 154] on span "int_membership_lateralled​​​​​​​​​​" at bounding box center [142, 157] width 161 height 10
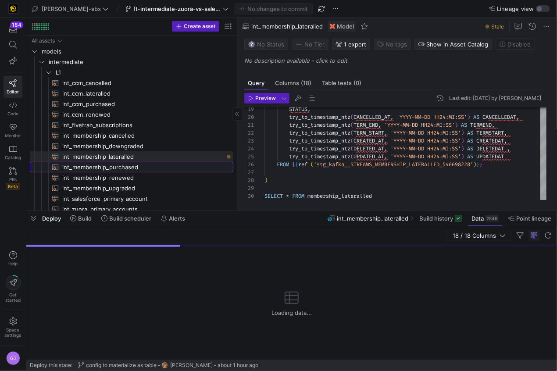
click at [127, 168] on span "int_membership_purchased​​​​​​​​​​" at bounding box center [142, 167] width 161 height 10
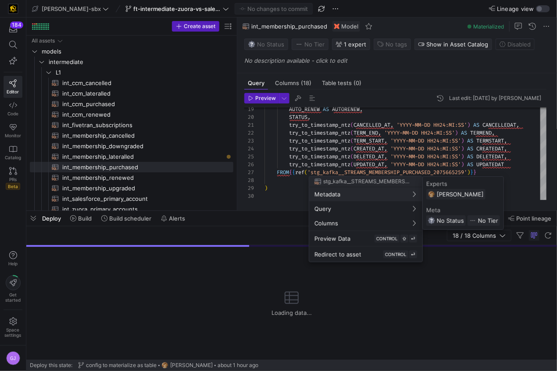
click at [288, 185] on div at bounding box center [278, 185] width 557 height 371
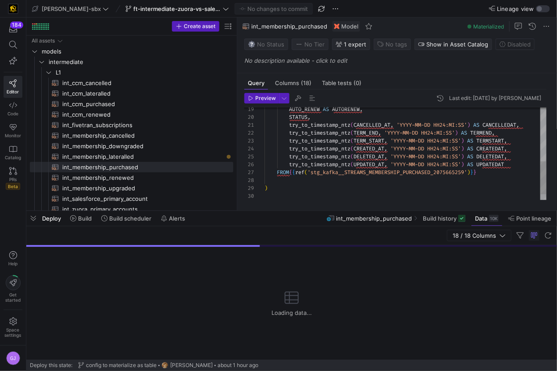
click at [287, 189] on div "AUTO_RENEW AS AUTORENEW , STATUS , try_to_timestamp_ntz ( CANCELLED_AT , 'YYYY-…" at bounding box center [405, 86] width 282 height 260
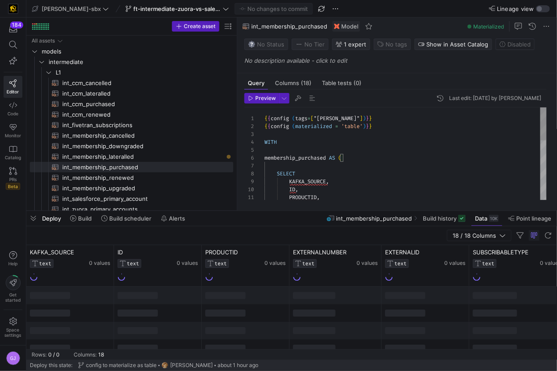
click at [283, 136] on div "SELECT KAFKA_SOURCE , ID , PRODUCTID , membership_purchased AS ( WITH { { confi…" at bounding box center [405, 237] width 282 height 260
click at [265, 116] on div "SELECT KAFKA_SOURCE , ID , PRODUCTID , membership_purchased AS ( WITH { { confi…" at bounding box center [405, 237] width 282 height 260
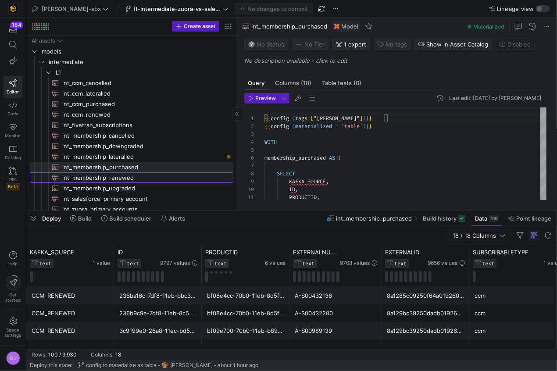
click at [128, 182] on span "int_membership_renewed​​​​​​​​​​" at bounding box center [142, 178] width 161 height 10
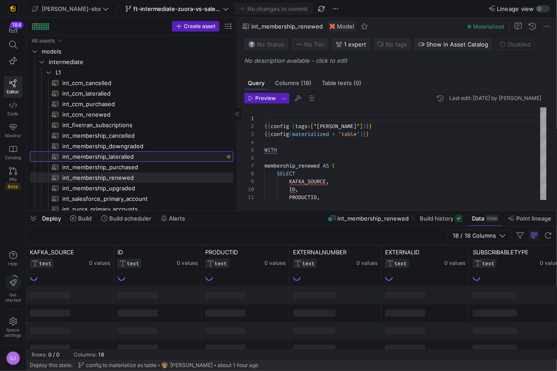
click at [162, 157] on span "int_membership_lateralled​​​​​​​​​​" at bounding box center [142, 157] width 161 height 10
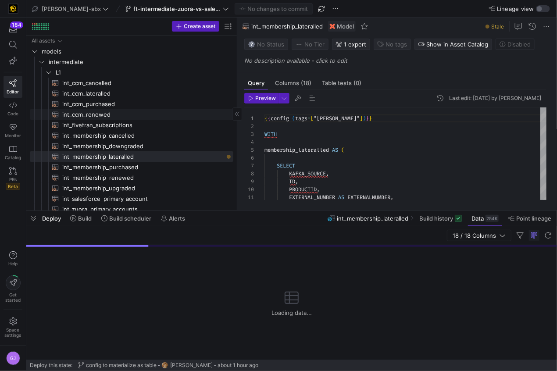
click at [160, 110] on span "int_ccm_renewed​​​​​​​​​​" at bounding box center [142, 115] width 161 height 10
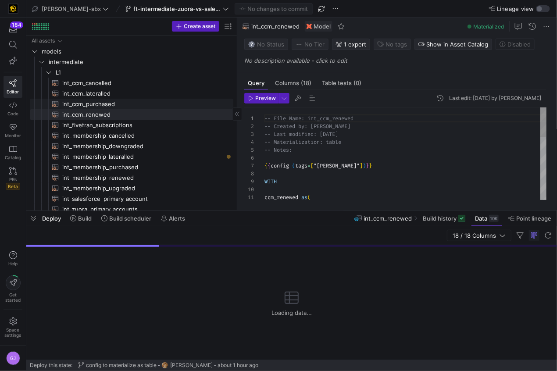
click at [157, 97] on span "int_ccm_lateralled​​​​​​​​​​" at bounding box center [142, 94] width 161 height 10
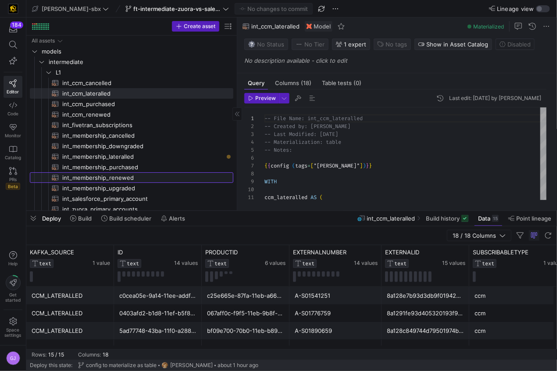
click at [209, 174] on span "int_membership_renewed​​​​​​​​​​" at bounding box center [142, 178] width 161 height 10
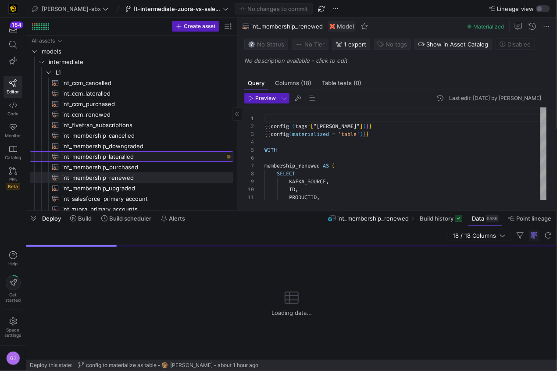
click at [138, 158] on span "int_membership_lateralled​​​​​​​​​​" at bounding box center [142, 157] width 161 height 10
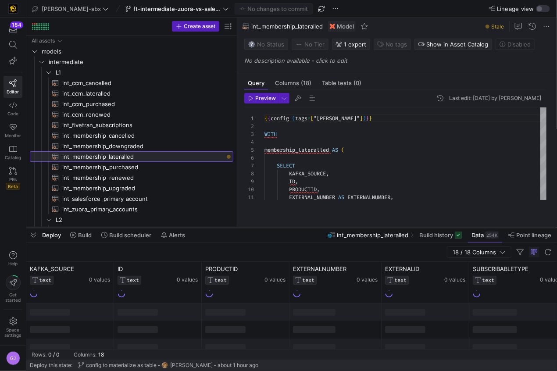
drag, startPoint x: 214, startPoint y: 210, endPoint x: 224, endPoint y: 226, distance: 19.7
click at [224, 226] on div at bounding box center [291, 228] width 530 height 4
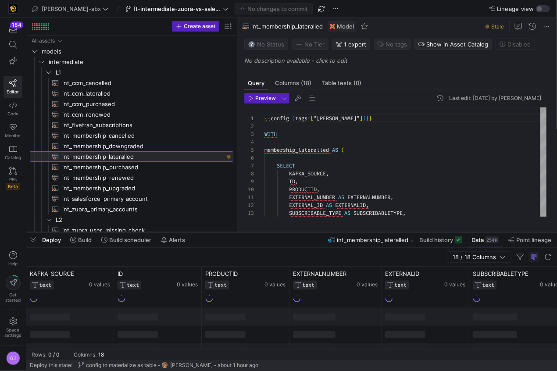
drag, startPoint x: 267, startPoint y: 226, endPoint x: 269, endPoint y: 231, distance: 5.5
click at [269, 231] on div at bounding box center [291, 233] width 530 height 4
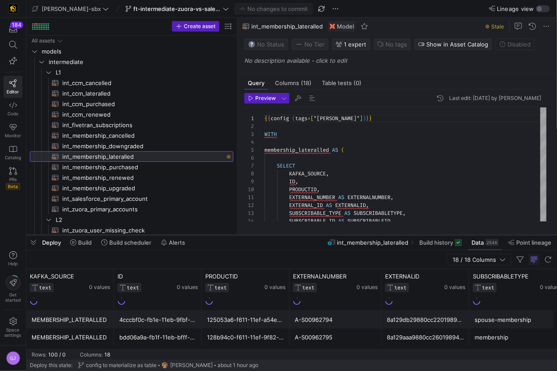
click at [270, 235] on div at bounding box center [291, 235] width 530 height 4
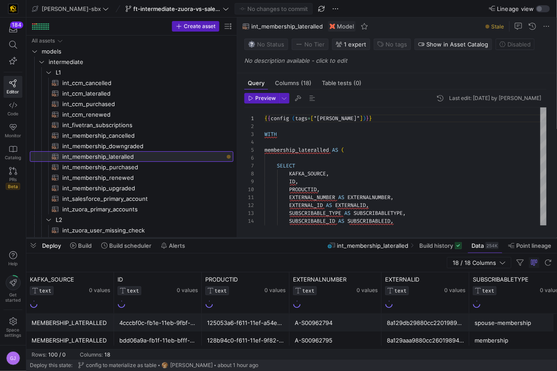
click at [272, 237] on div at bounding box center [291, 238] width 530 height 4
click at [404, 221] on div "{ { config ( tags = [ "kafka_joined_view" ] ) } } WITH membership_lateralled AS…" at bounding box center [405, 233] width 282 height 252
click at [425, 206] on div "{ { config ( tags = [ "kafka_joined_view" ] ) } } WITH membership_lateralled AS…" at bounding box center [405, 233] width 282 height 252
click at [416, 195] on div "{ { config ( tags = [ "kafka_joined_view" ] ) } } WITH membership_lateralled AS…" at bounding box center [405, 233] width 282 height 252
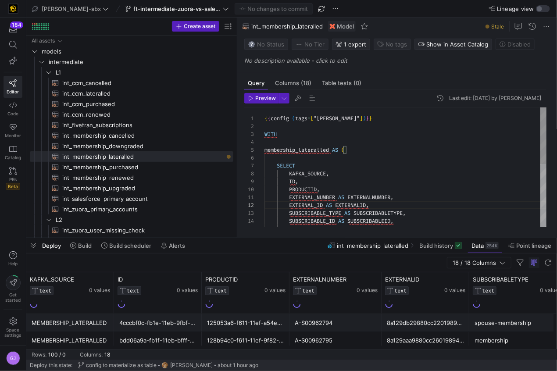
scroll to position [0, 132]
type textarea "{{config (tags=["kafka_joined_view"])}} WITH membership_lateralled AS ( SELECT …"
click at [400, 182] on div "{ { config ( tags = [ "kafka_joined_view" ] ) } } WITH membership_lateralled AS…" at bounding box center [405, 233] width 282 height 252
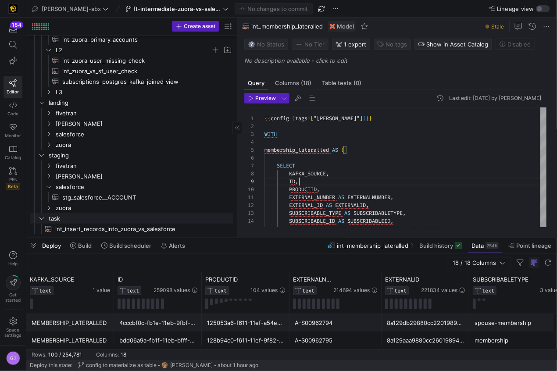
scroll to position [0, 0]
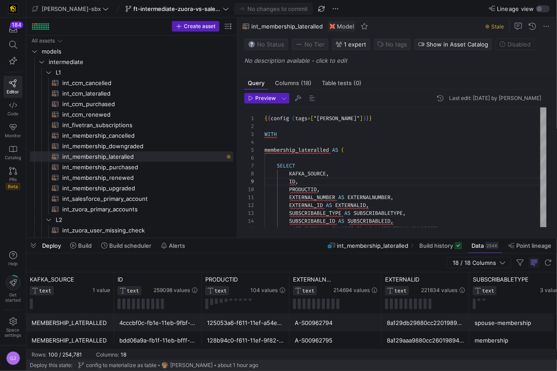
click at [224, 240] on div "Deploy Build Build scheduler Alerts int_membership_lateralled Build history Dat…" at bounding box center [291, 245] width 530 height 15
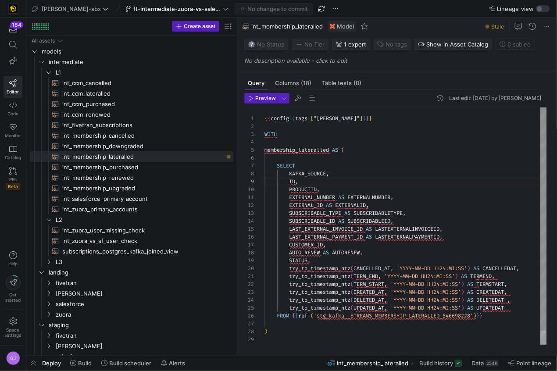
click at [362, 170] on div "SUBSCRIBABLE_ID AS SUBSCRIBABLEID , LAST_EXTERNAL_INVOICE_ID AS LASTEXTERNALINV…" at bounding box center [405, 233] width 282 height 252
click at [360, 161] on div "SUBSCRIBABLE_ID AS SUBSCRIBABLEID , LAST_EXTERNAL_INVOICE_ID AS LASTEXTERNALINV…" at bounding box center [405, 233] width 282 height 252
click at [350, 125] on div "SUBSCRIBABLE_ID AS SUBSCRIBABLEID , LAST_EXTERNAL_INVOICE_ID AS LASTEXTERNALINV…" at bounding box center [405, 233] width 282 height 252
